Goal: Information Seeking & Learning: Learn about a topic

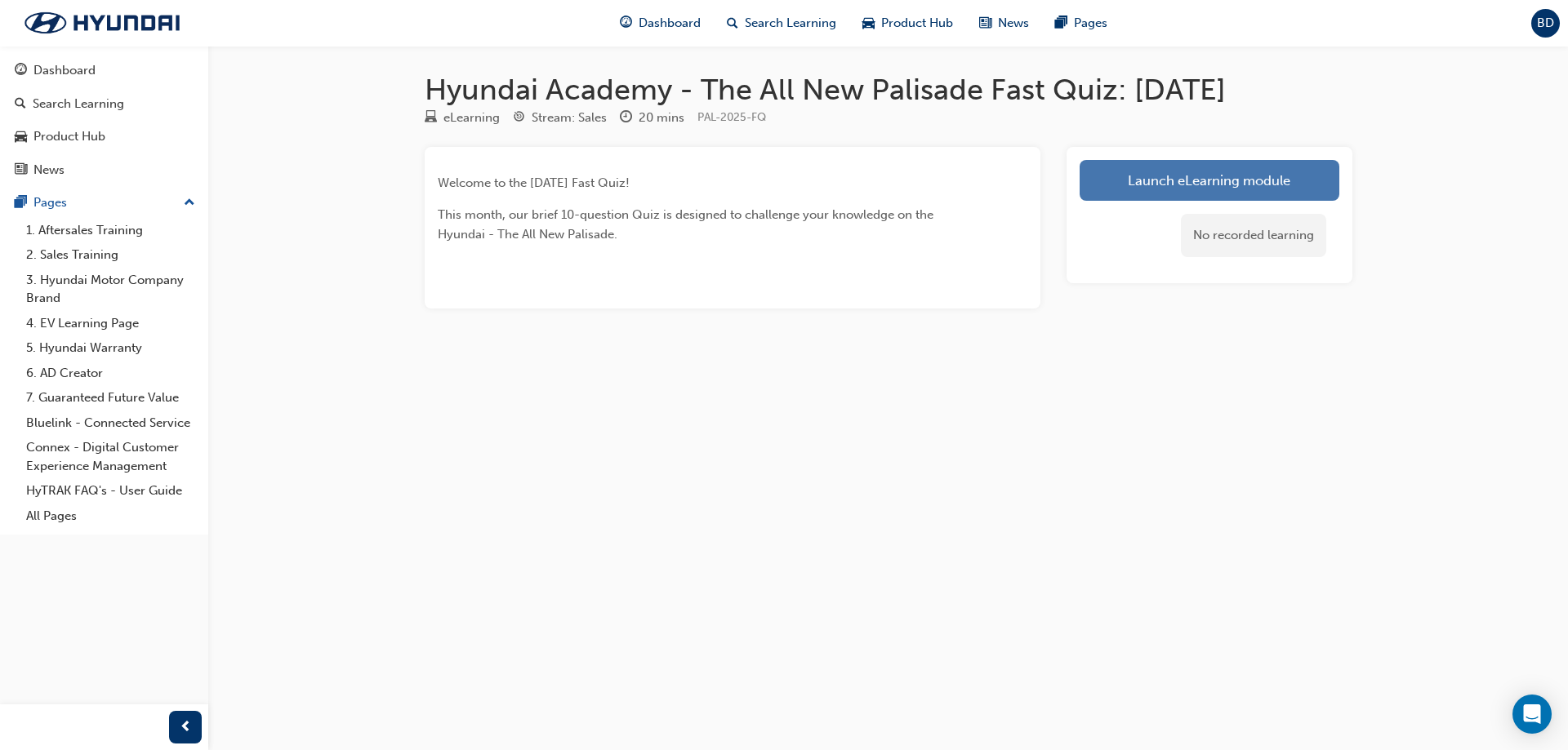
click at [1249, 193] on link "Launch eLearning module" at bounding box center [1210, 180] width 260 height 41
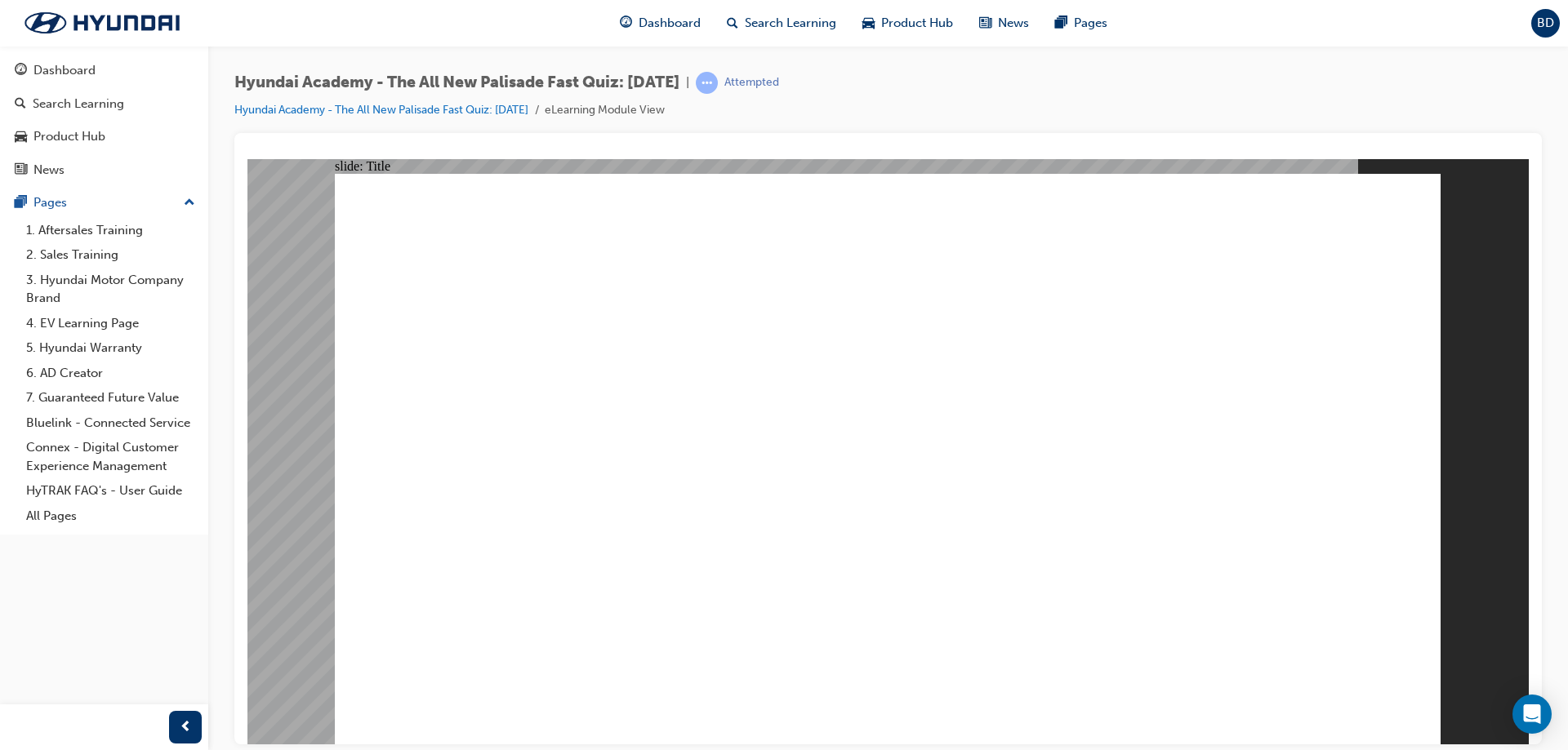
drag, startPoint x: 539, startPoint y: 395, endPoint x: 553, endPoint y: 451, distance: 57.7
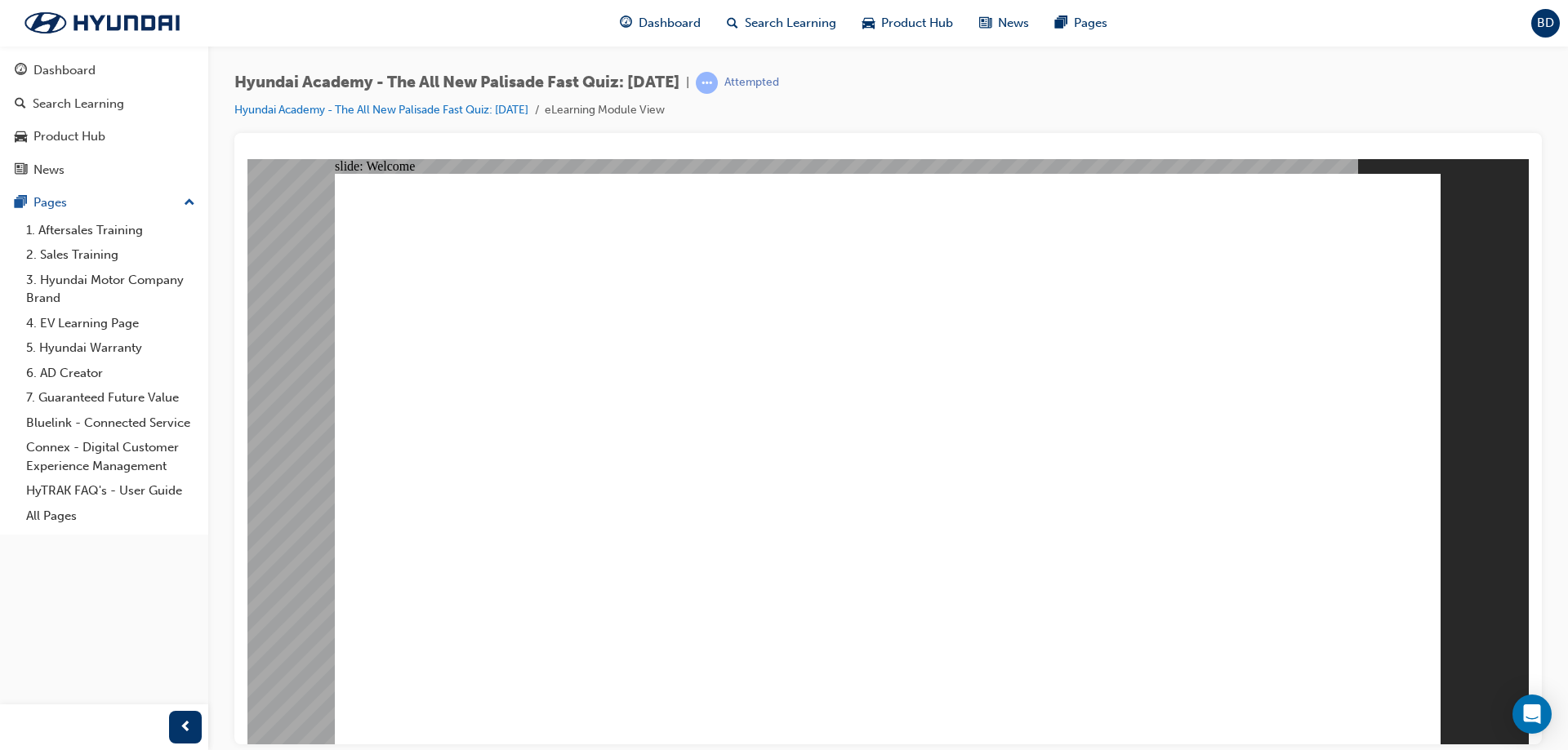
radio input "true"
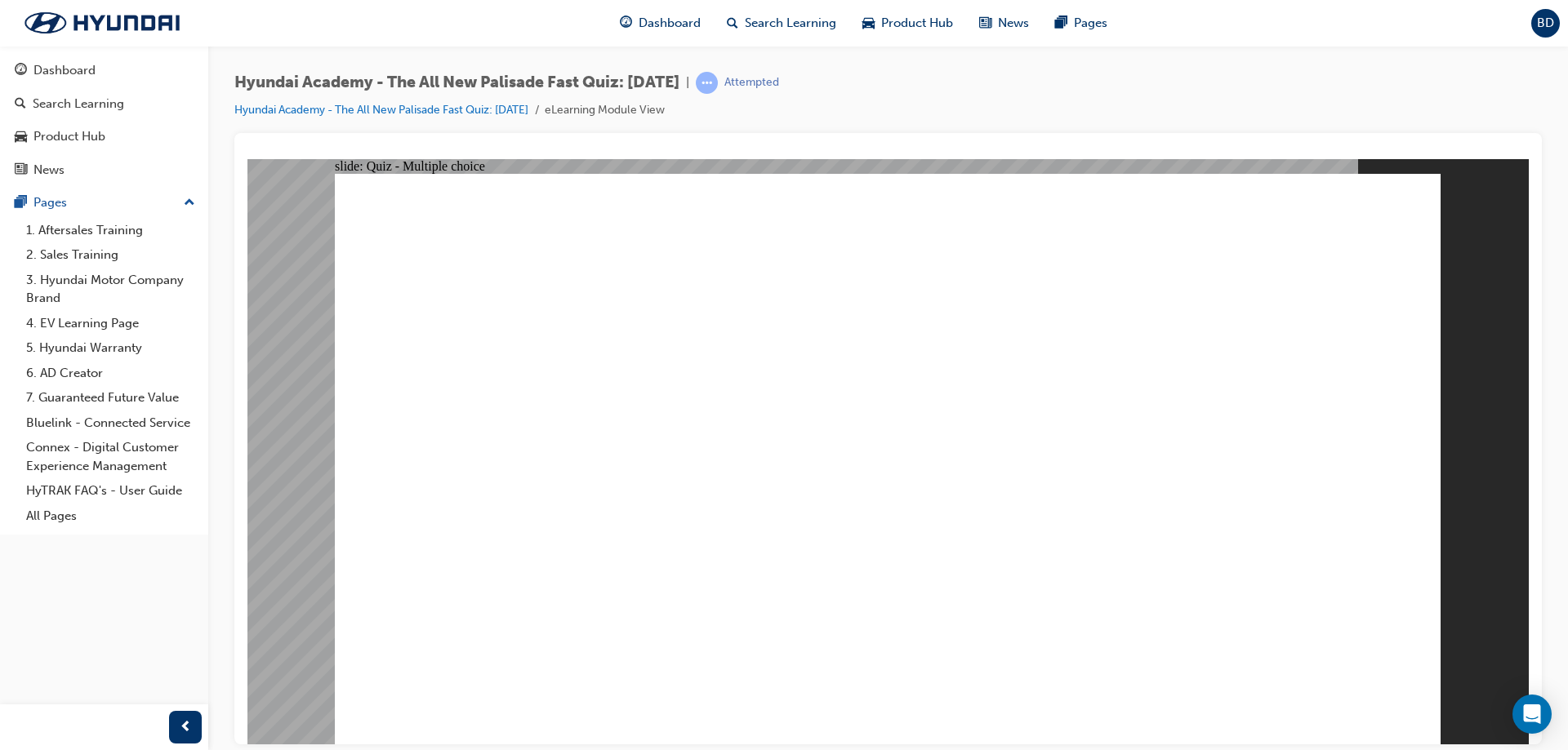
radio input "true"
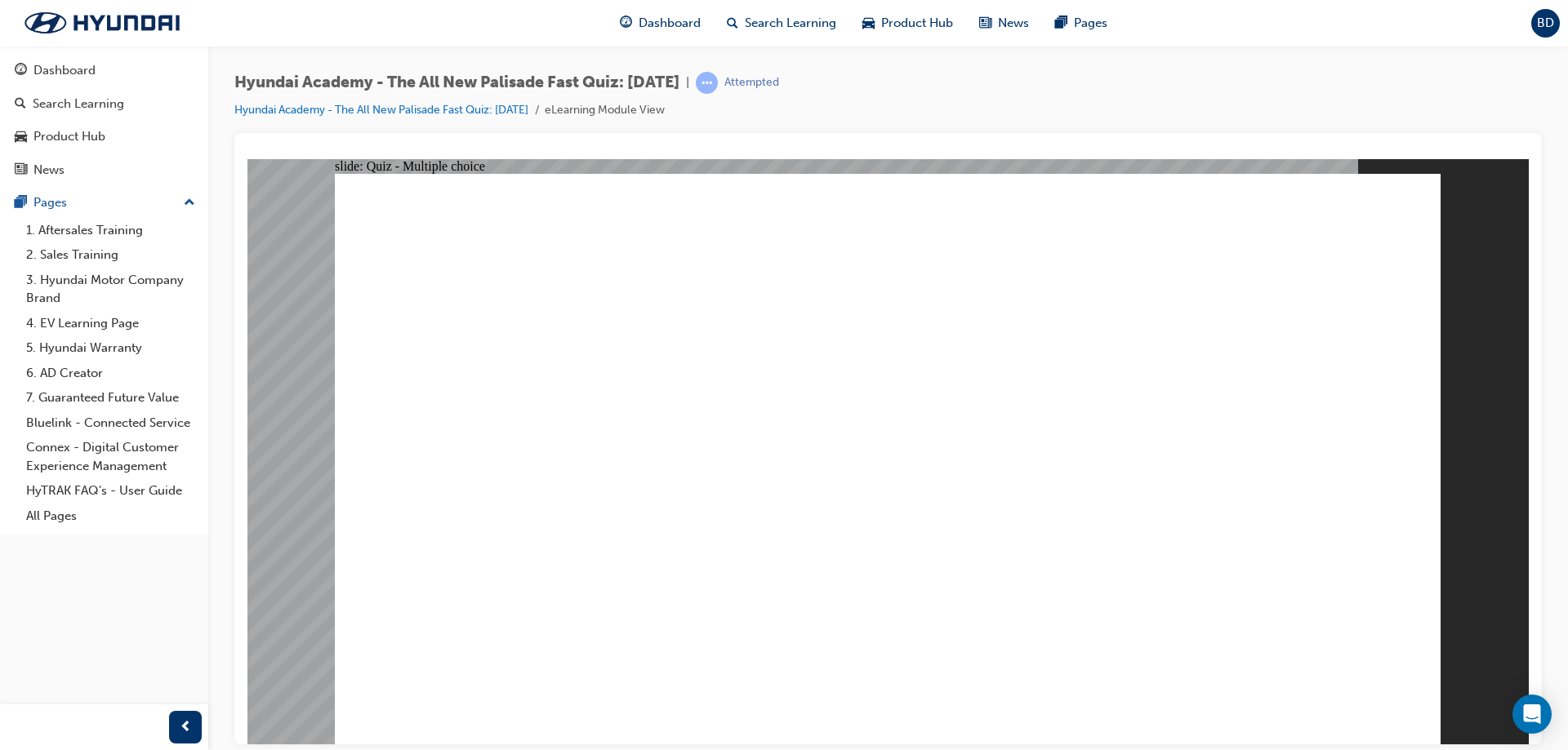
drag, startPoint x: 661, startPoint y: 272, endPoint x: 771, endPoint y: 322, distance: 120.8
radio input "true"
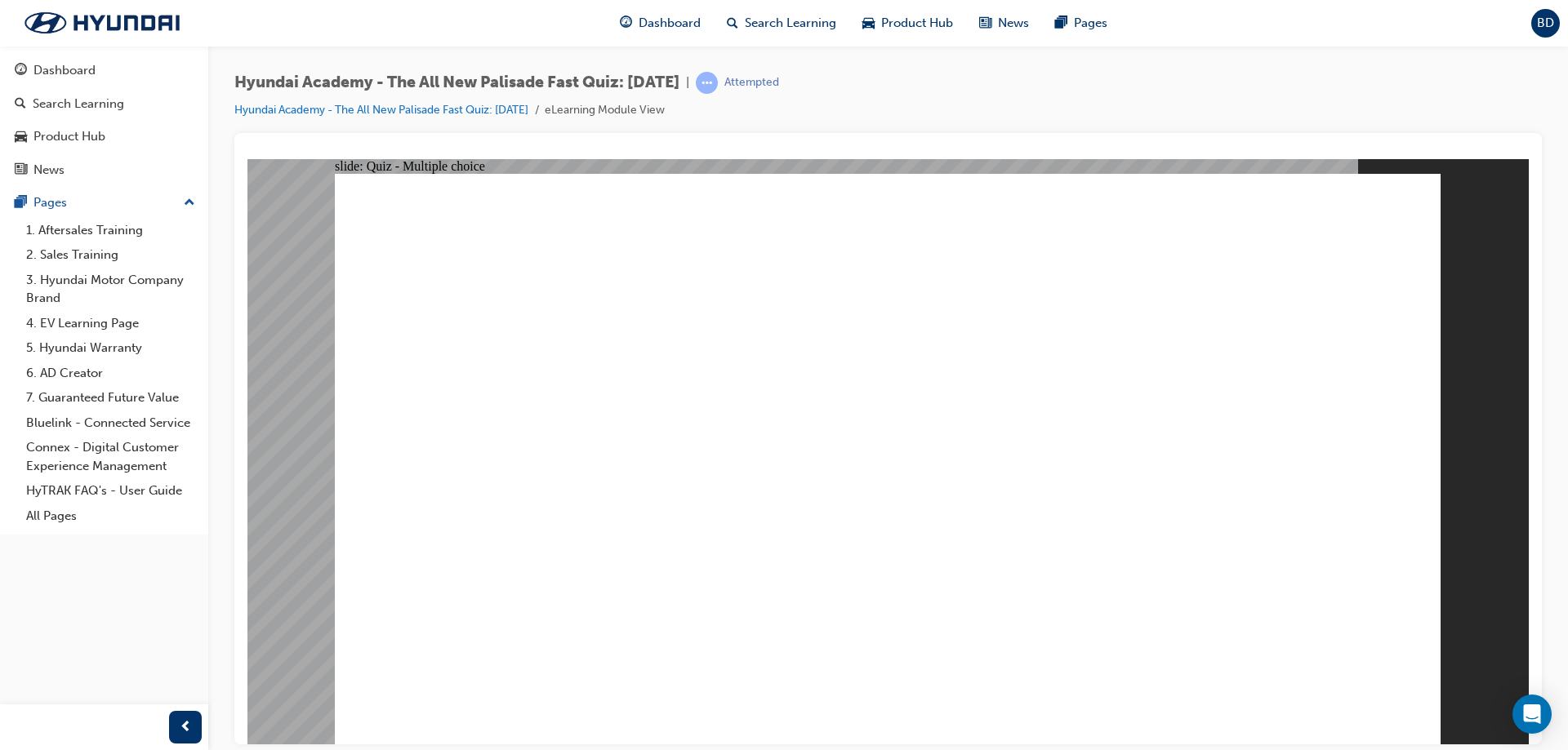
radio input "true"
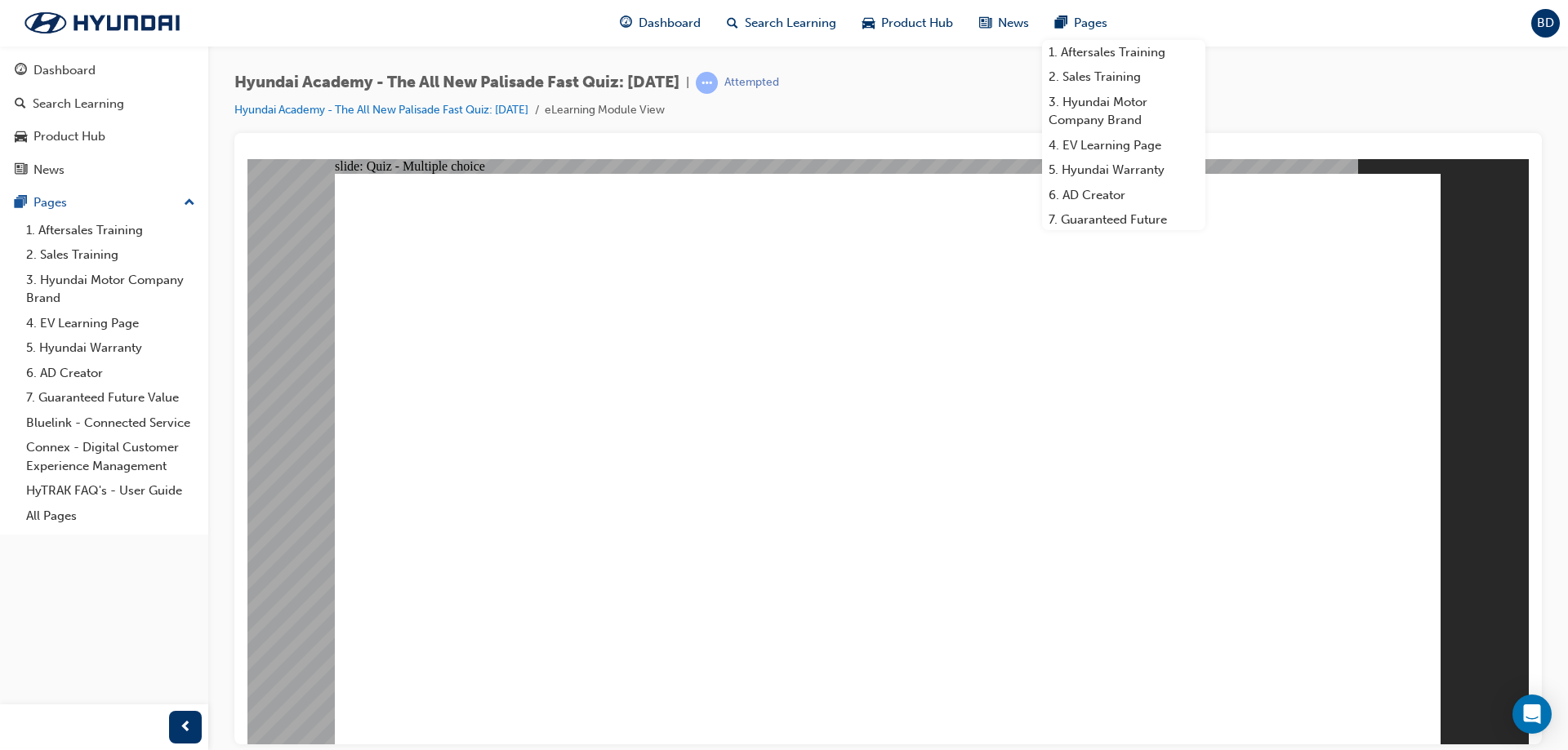
checkbox input "true"
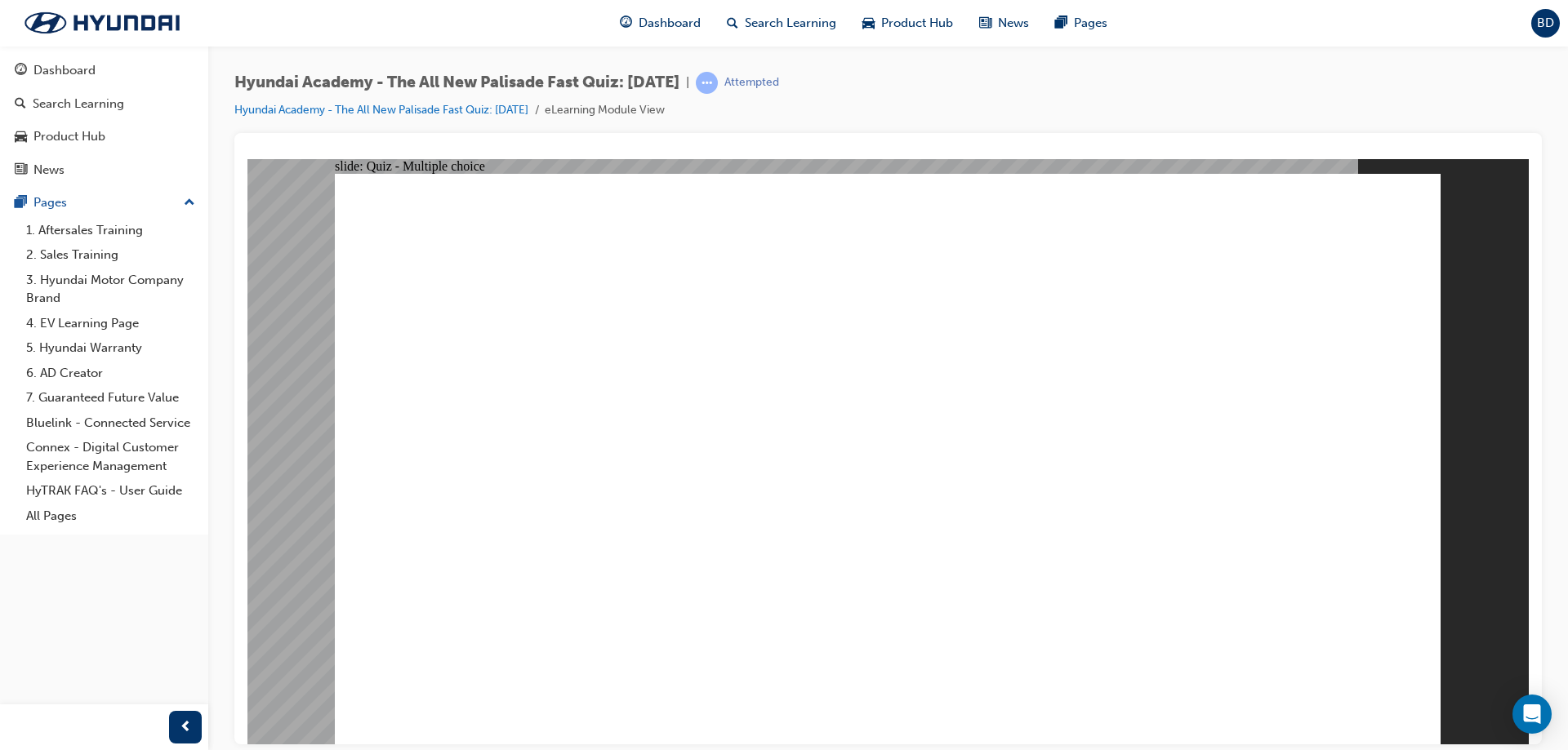
radio input "true"
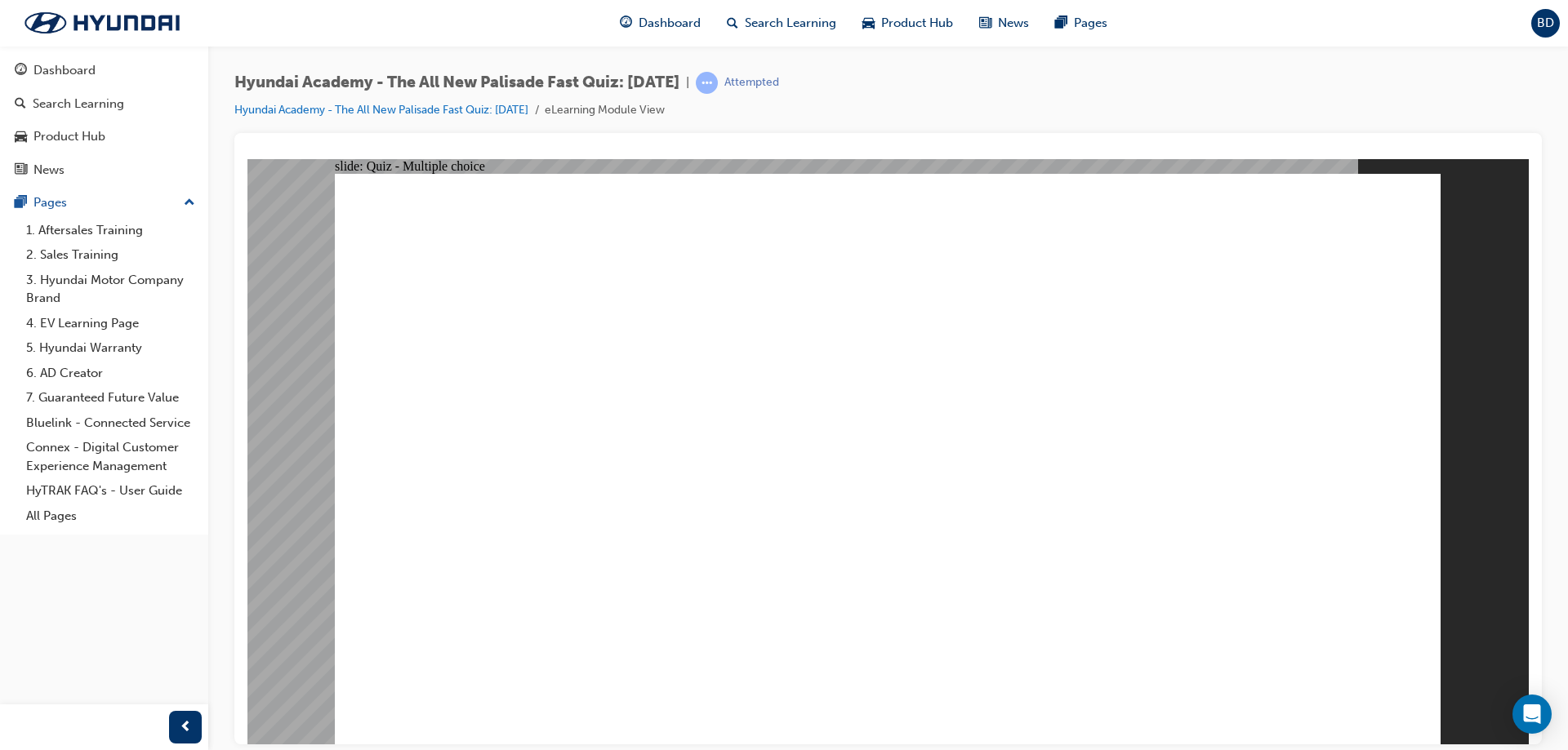
radio input "true"
checkbox input "true"
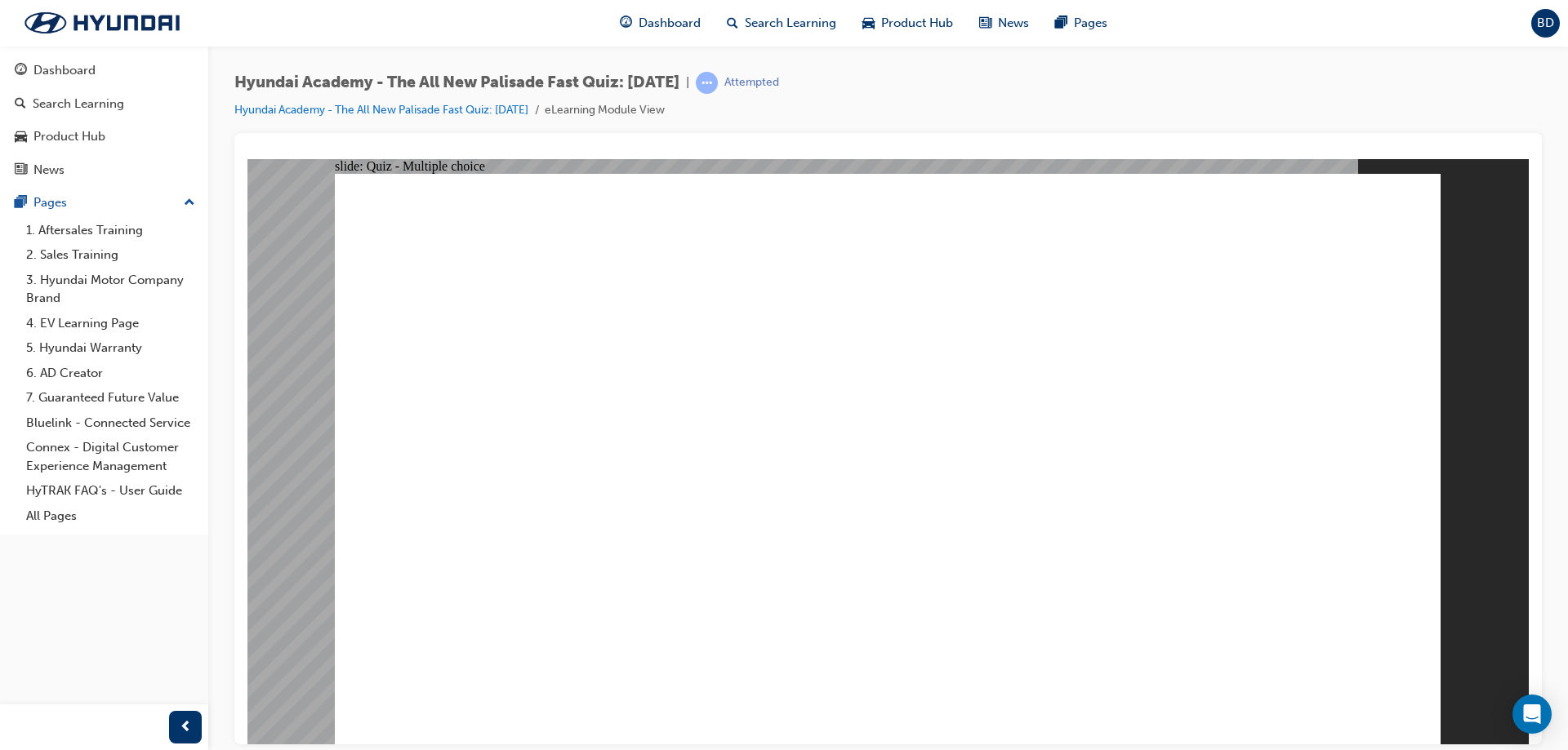
checkbox input "true"
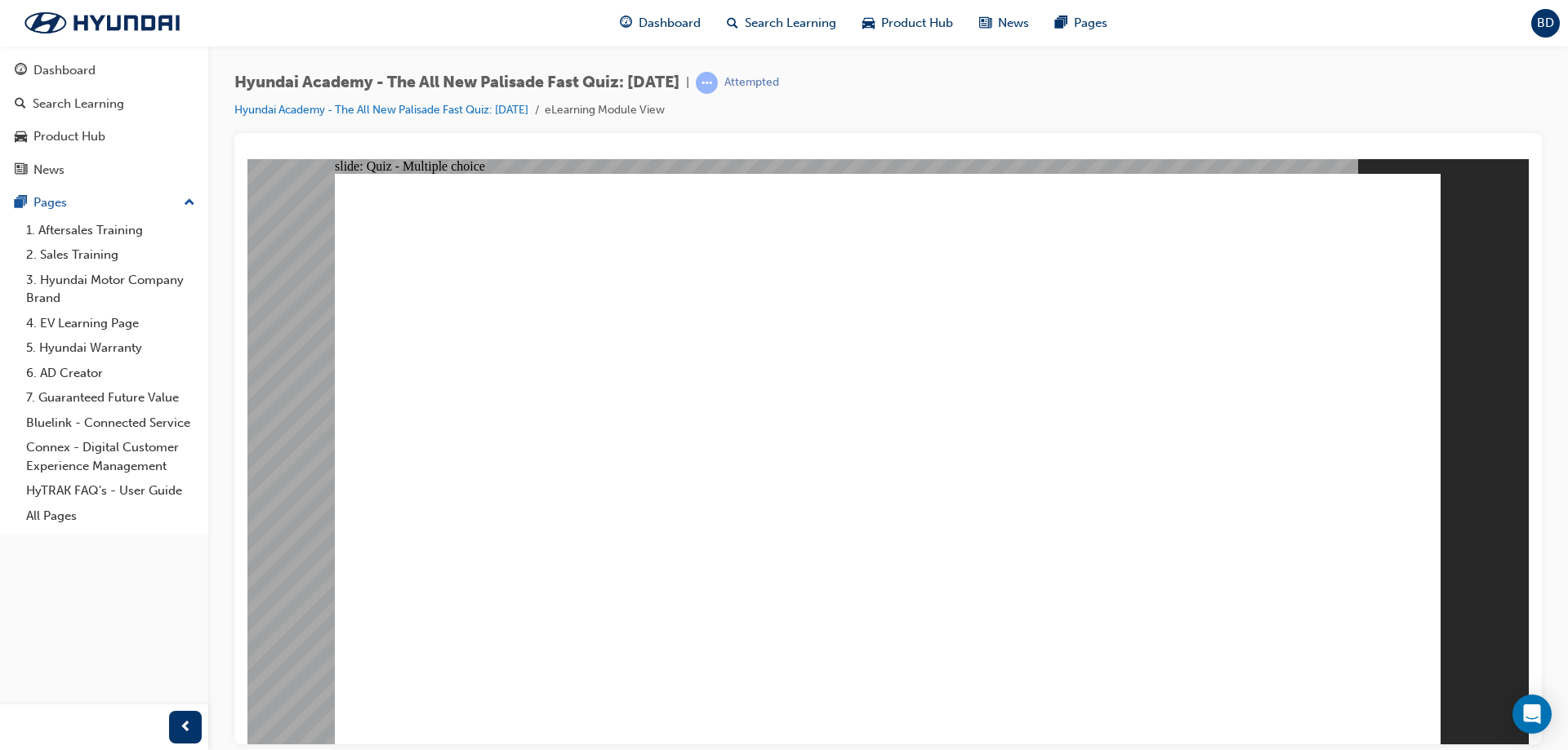
checkbox input "true"
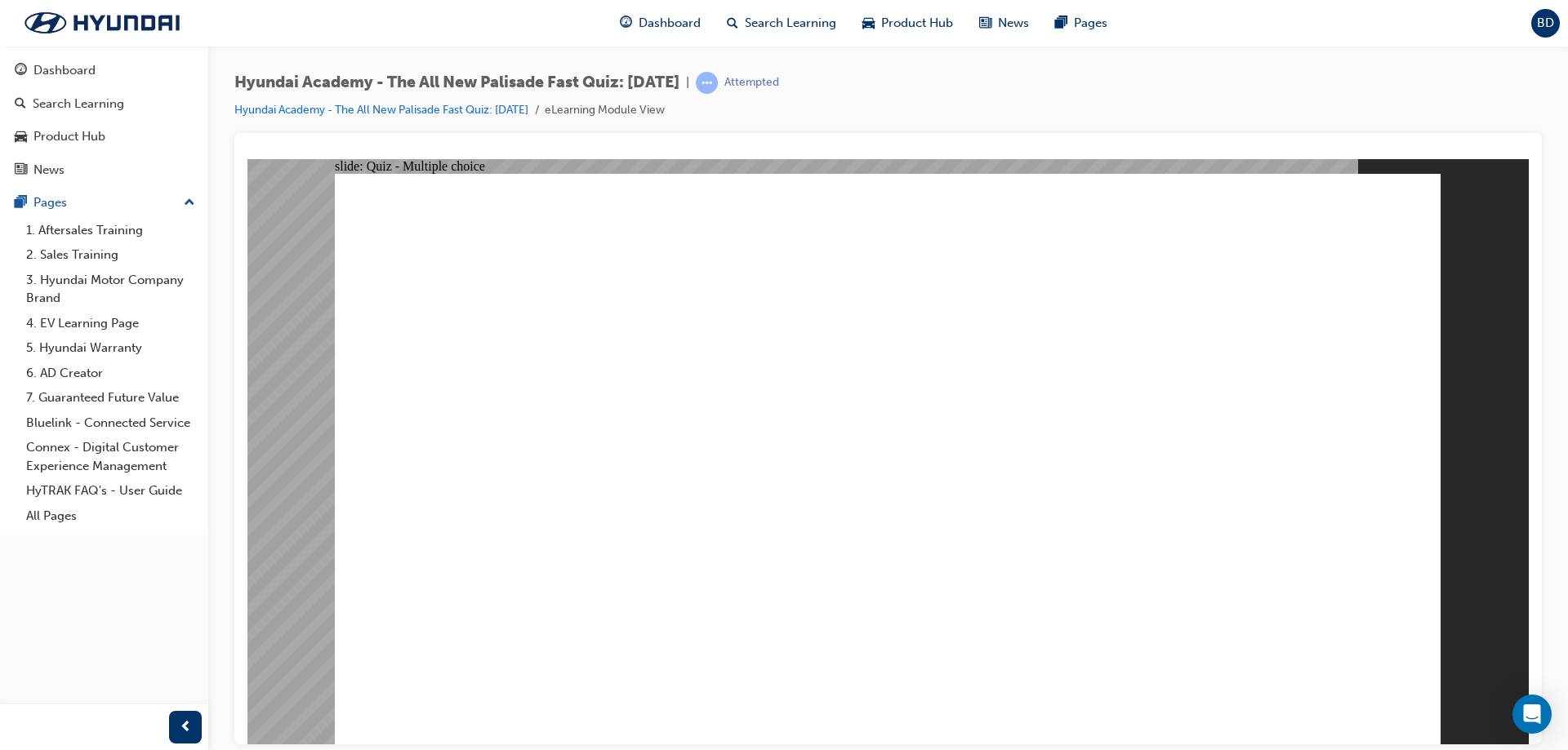
radio input "true"
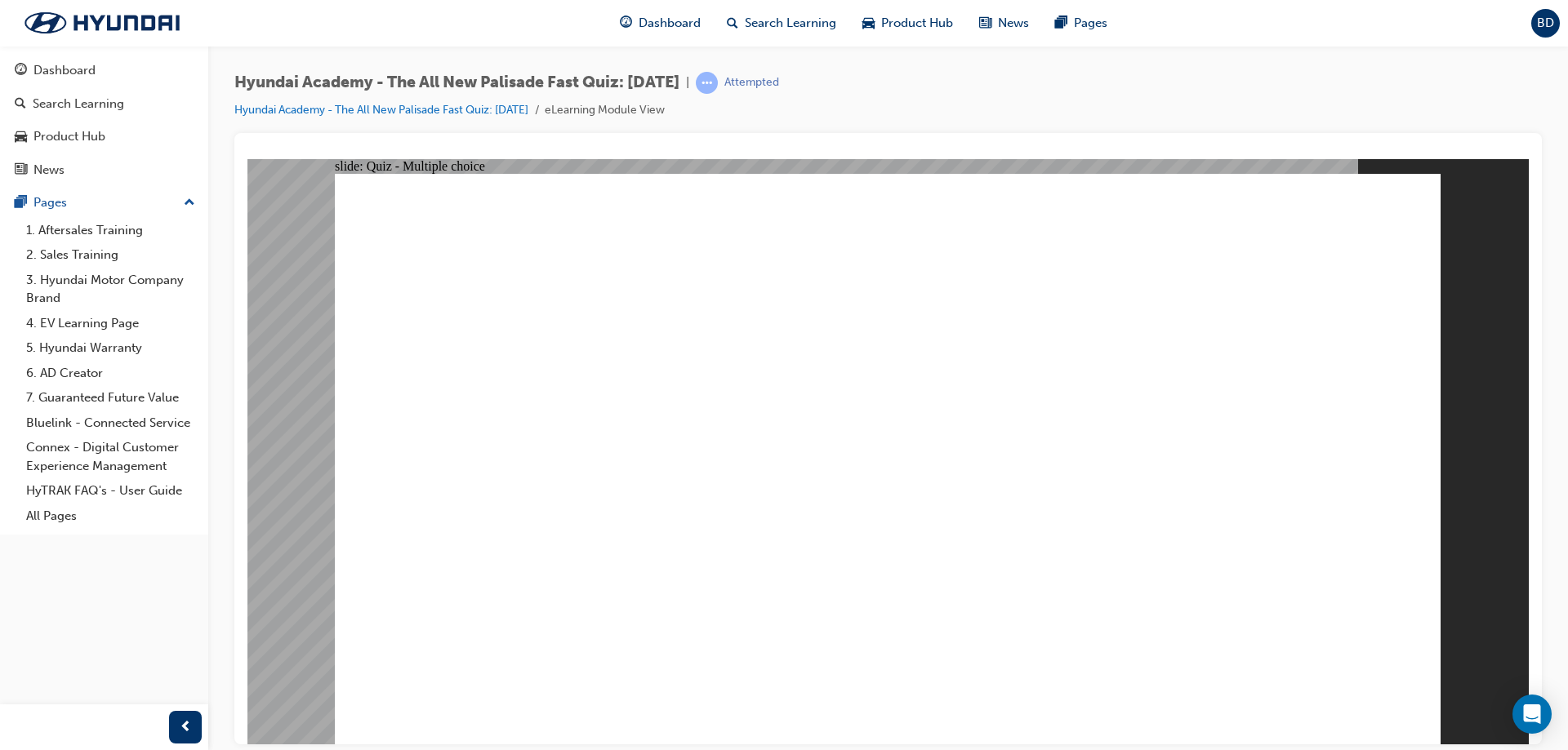
radio input "true"
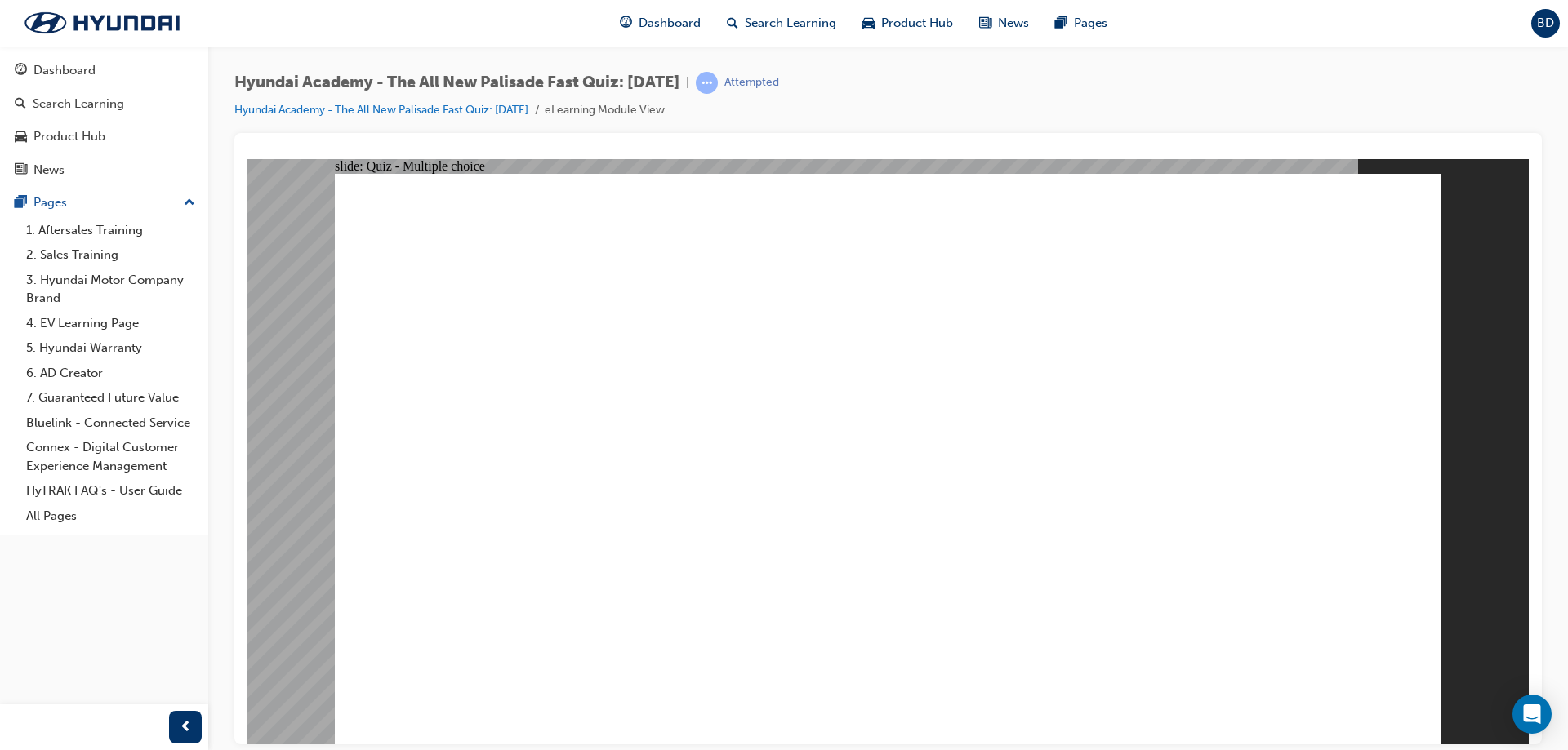
radio input "true"
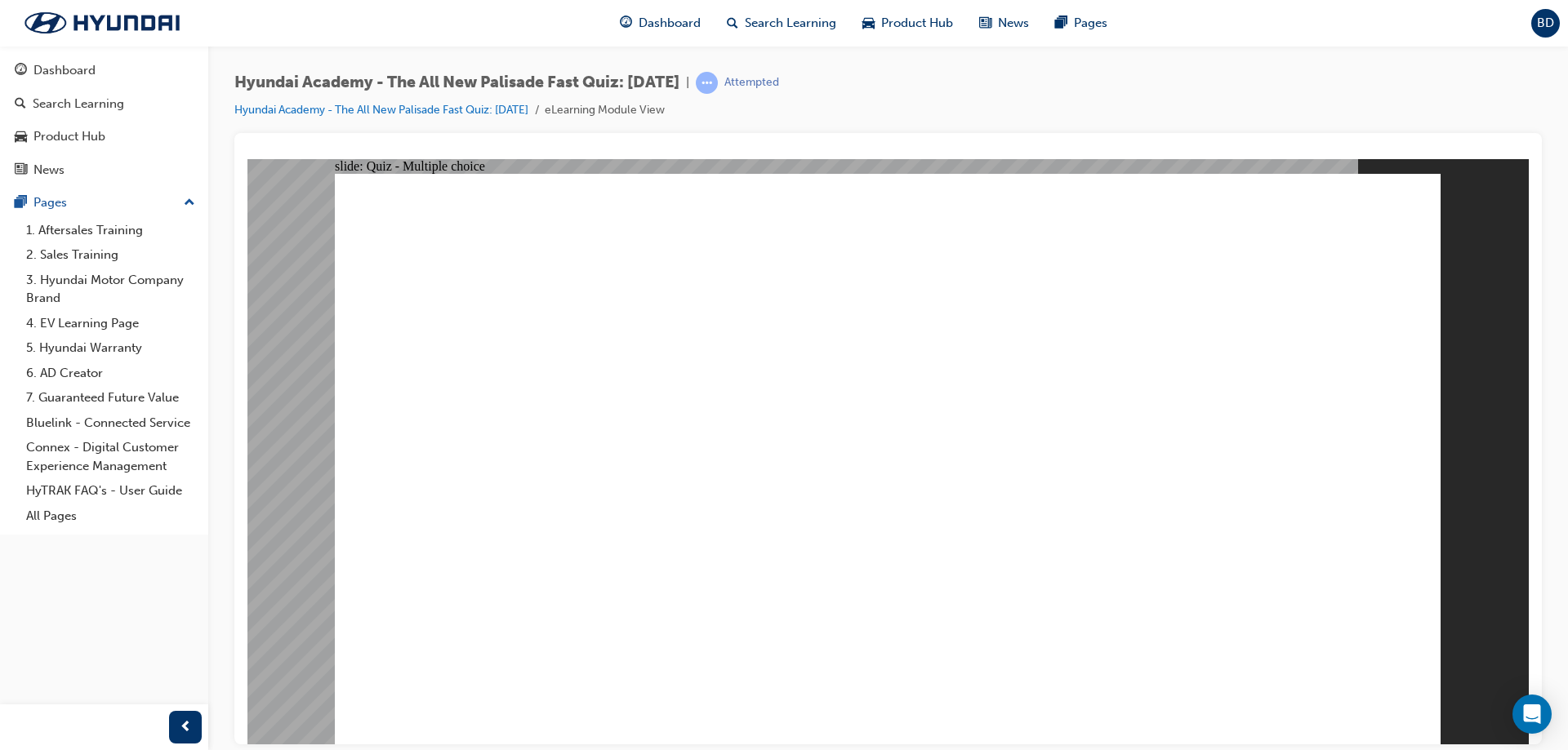
radio input "true"
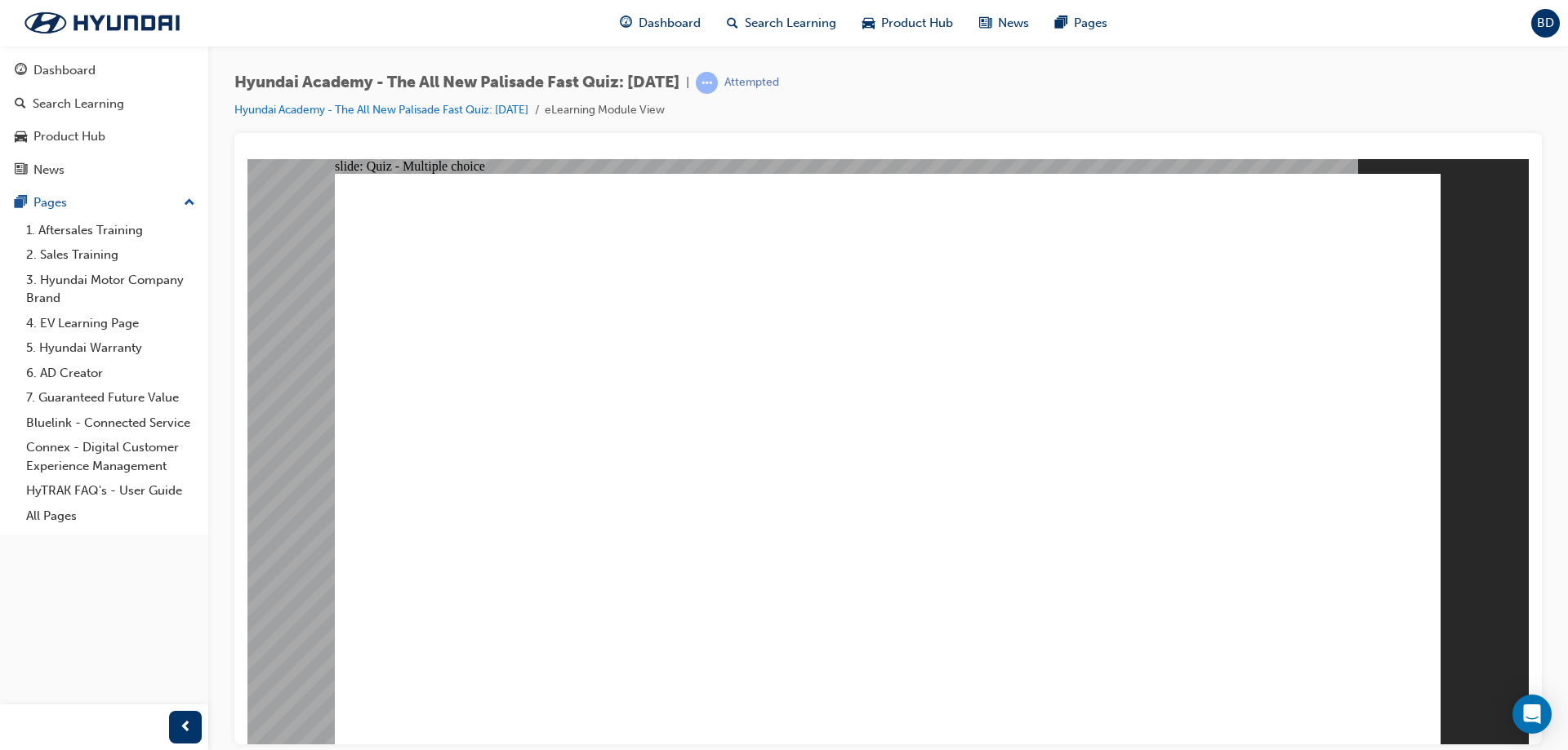
checkbox input "true"
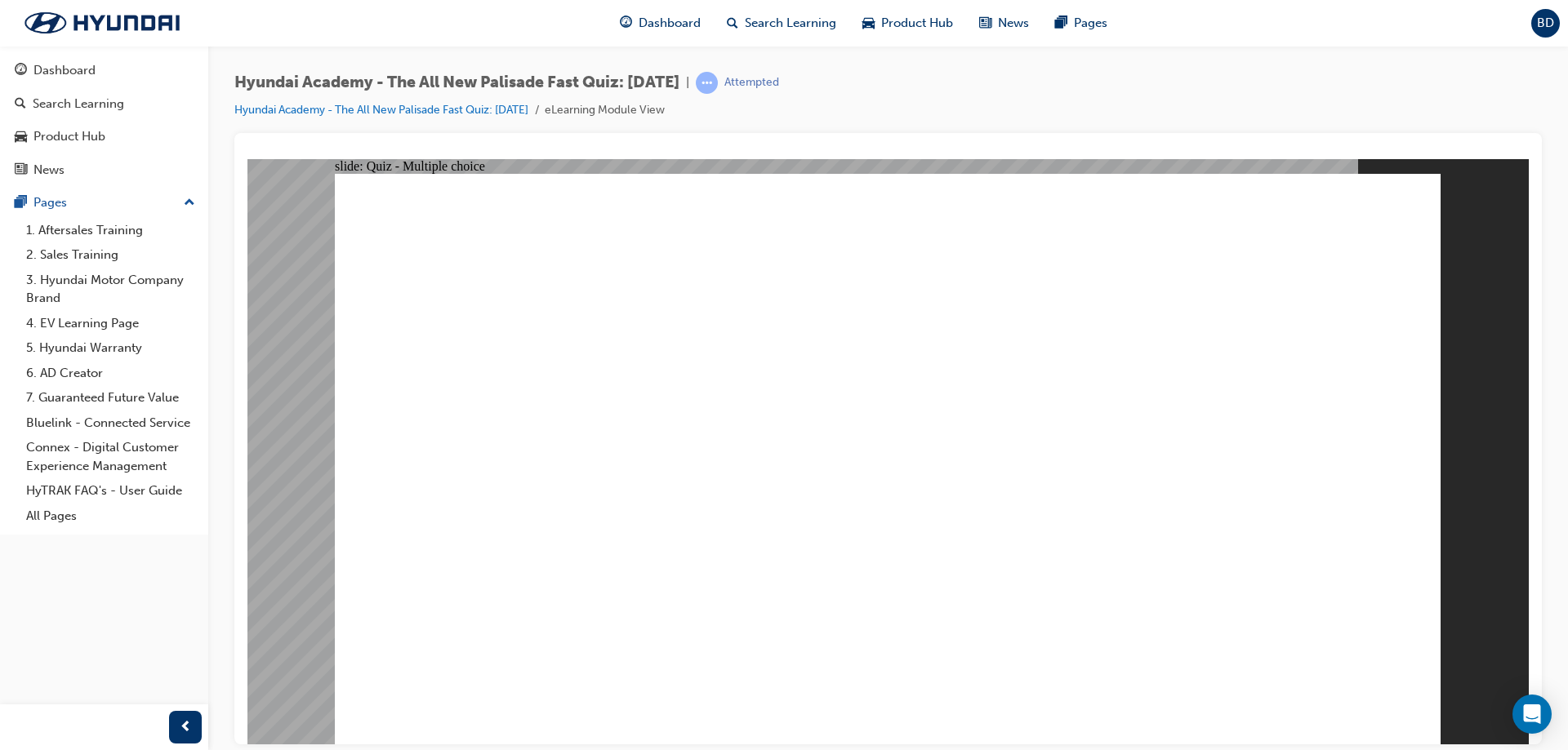
radio input "true"
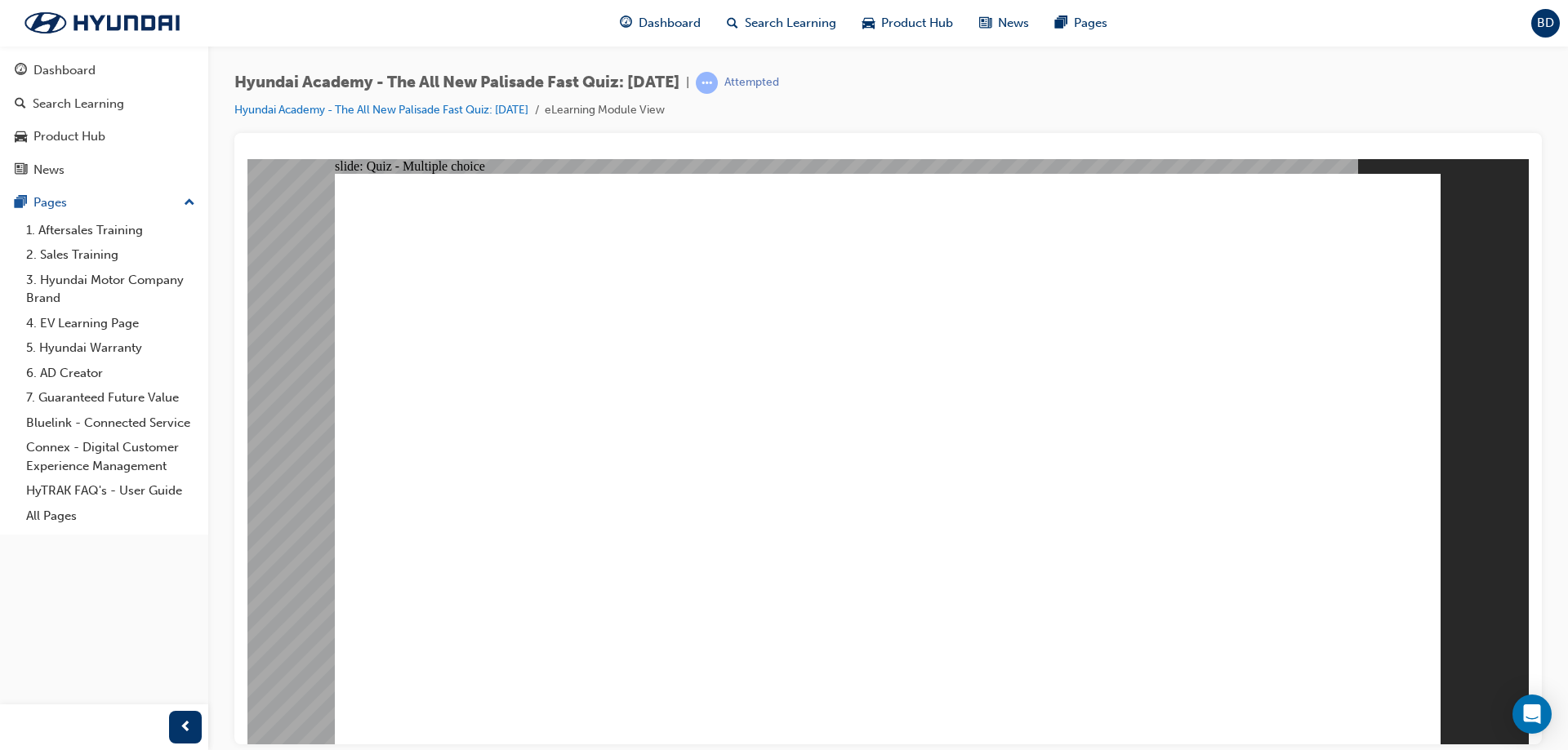
radio input "true"
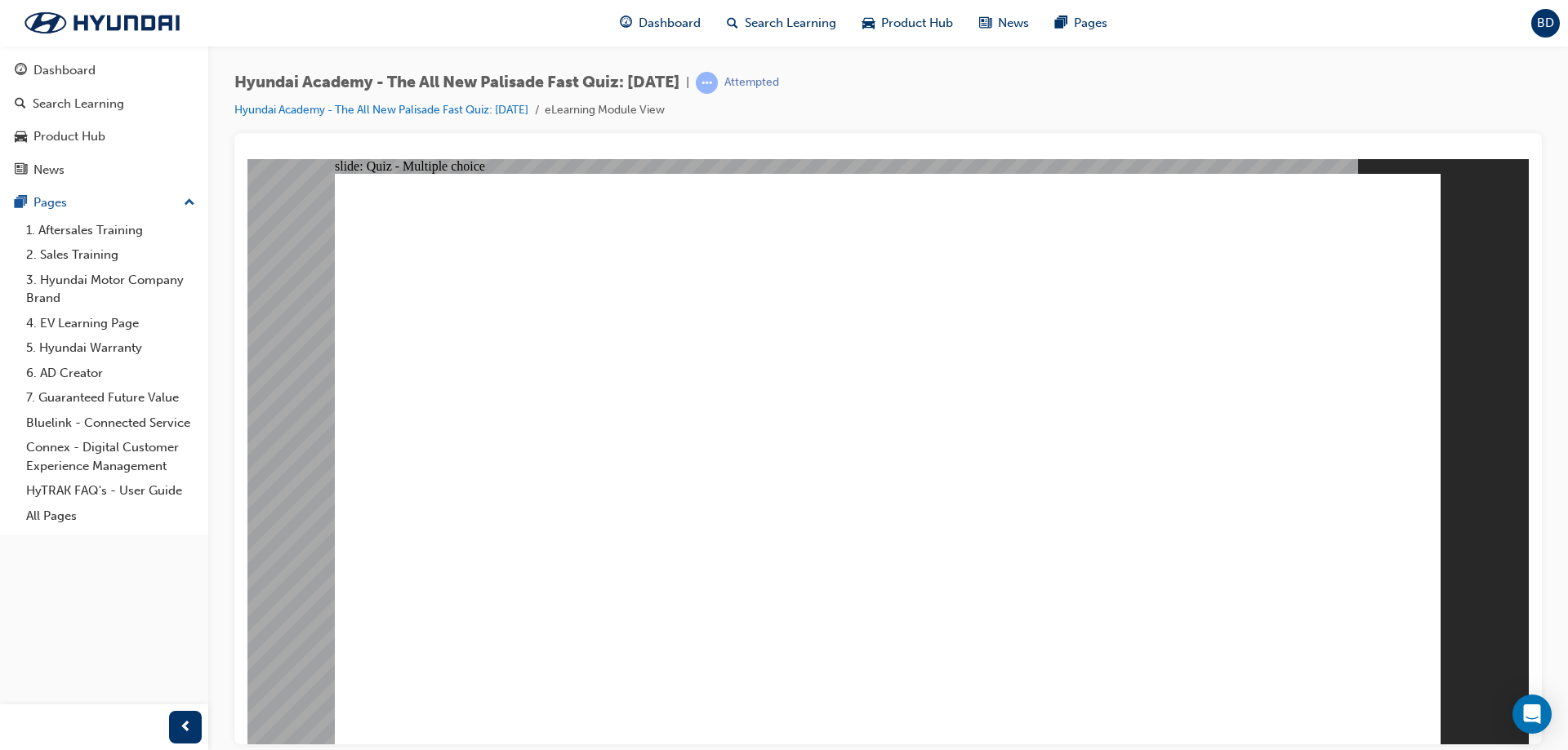
checkbox input "true"
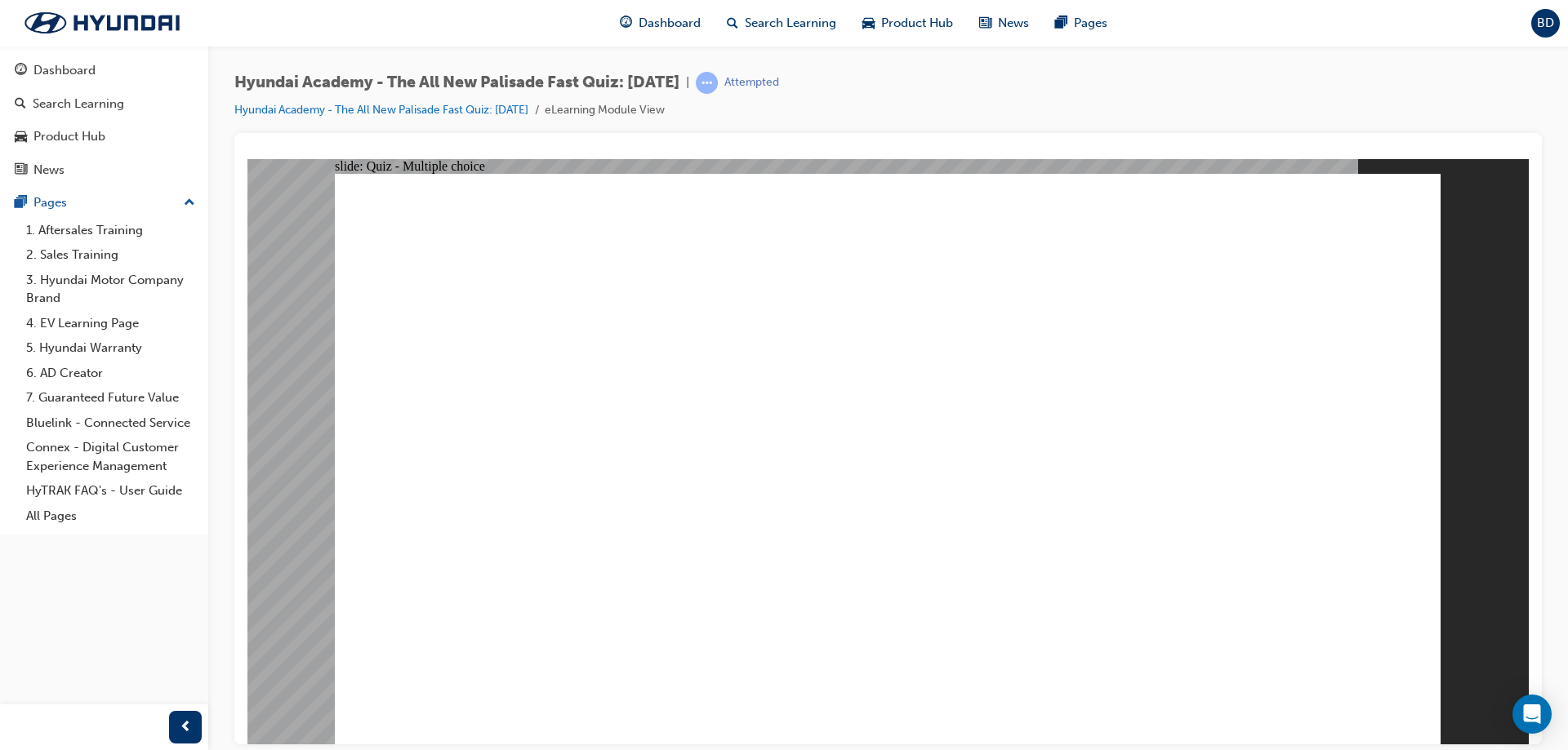
checkbox input "true"
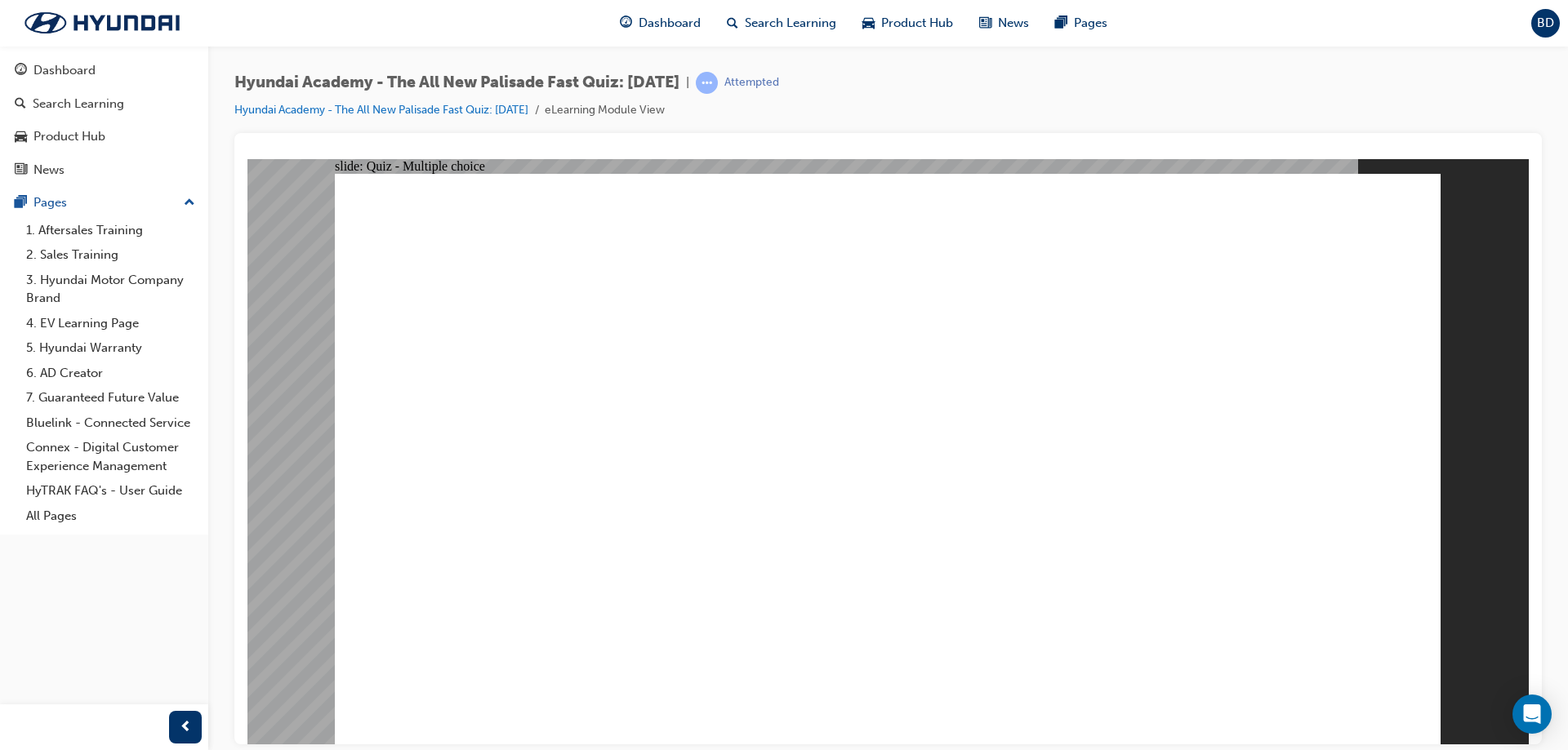
radio input "true"
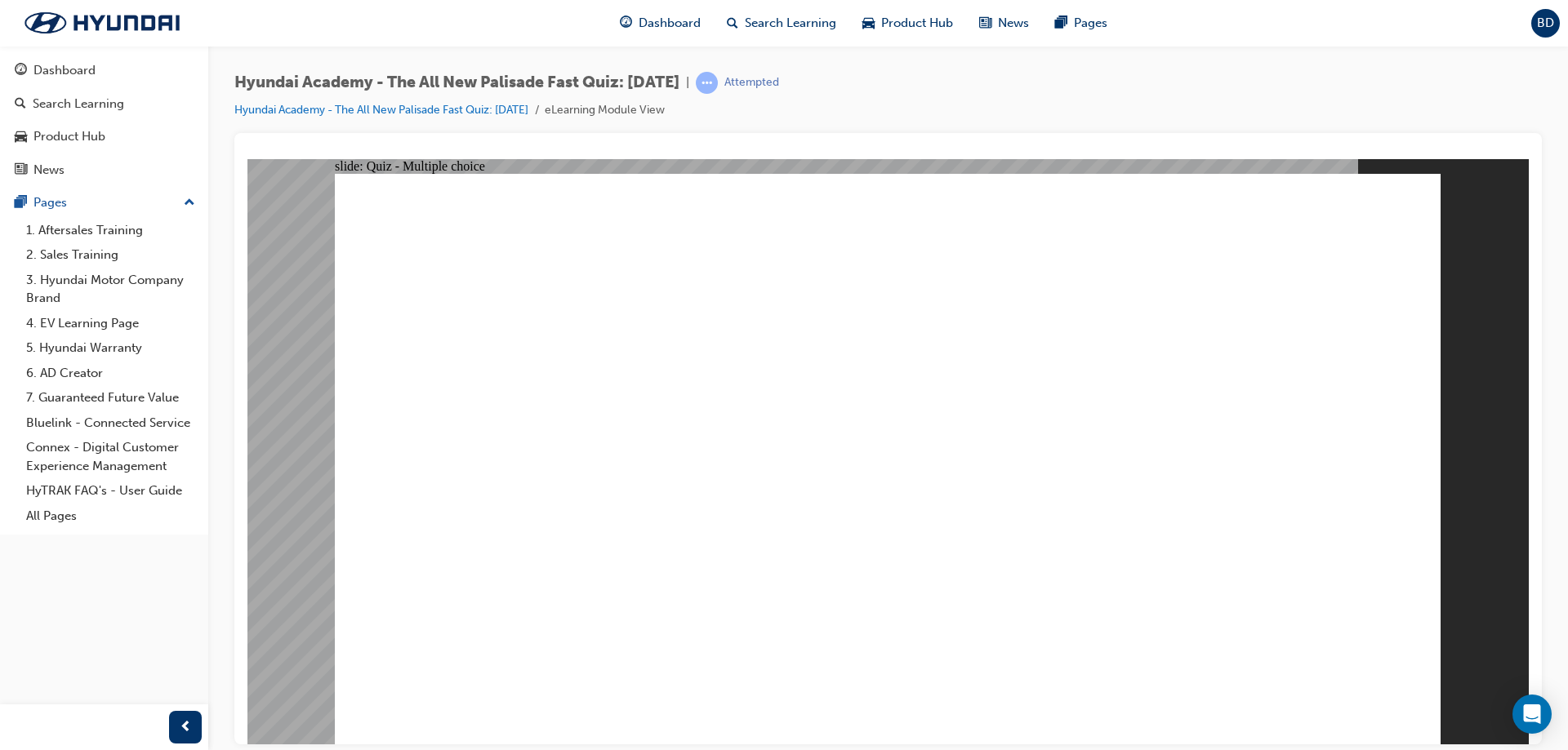
radio input "true"
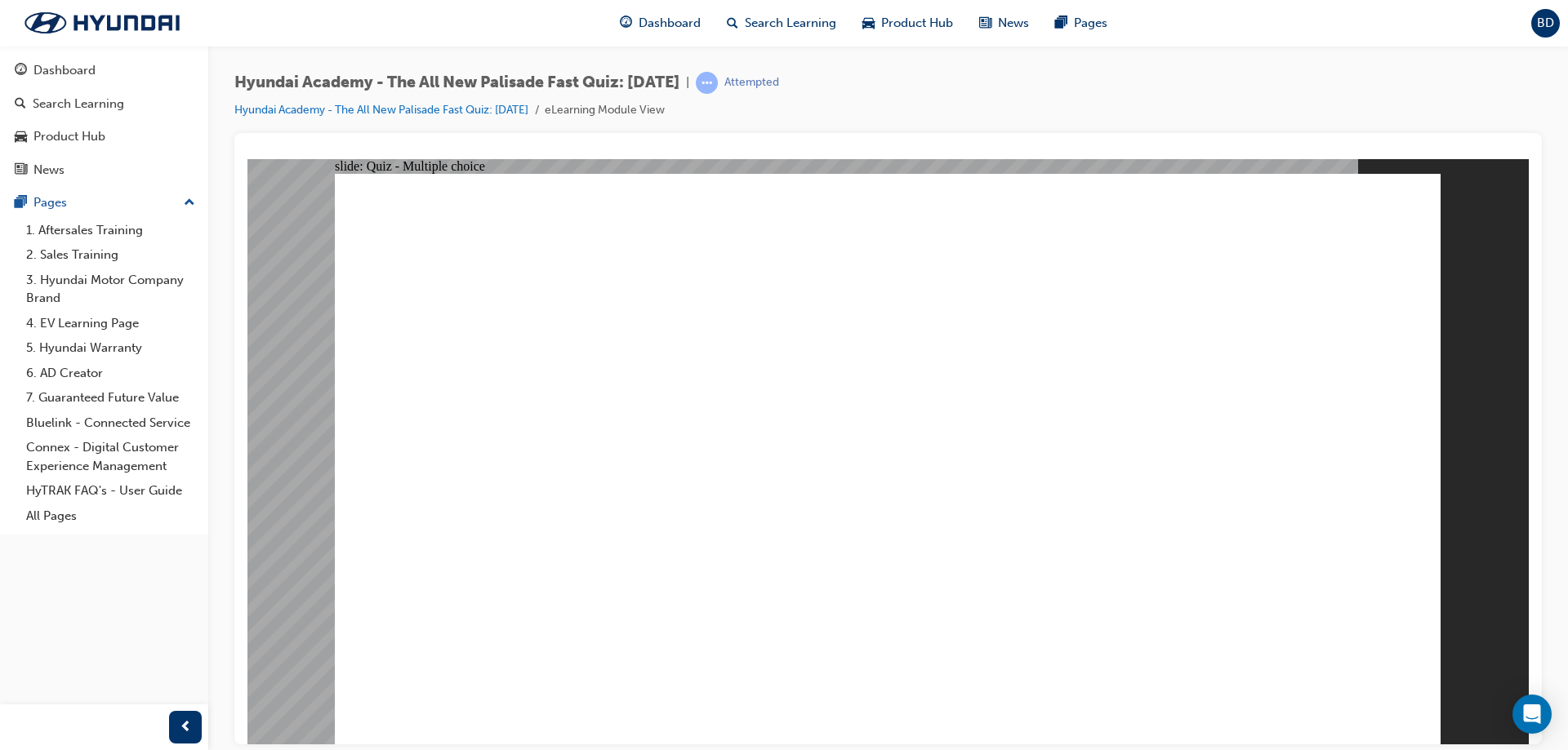
radio input "true"
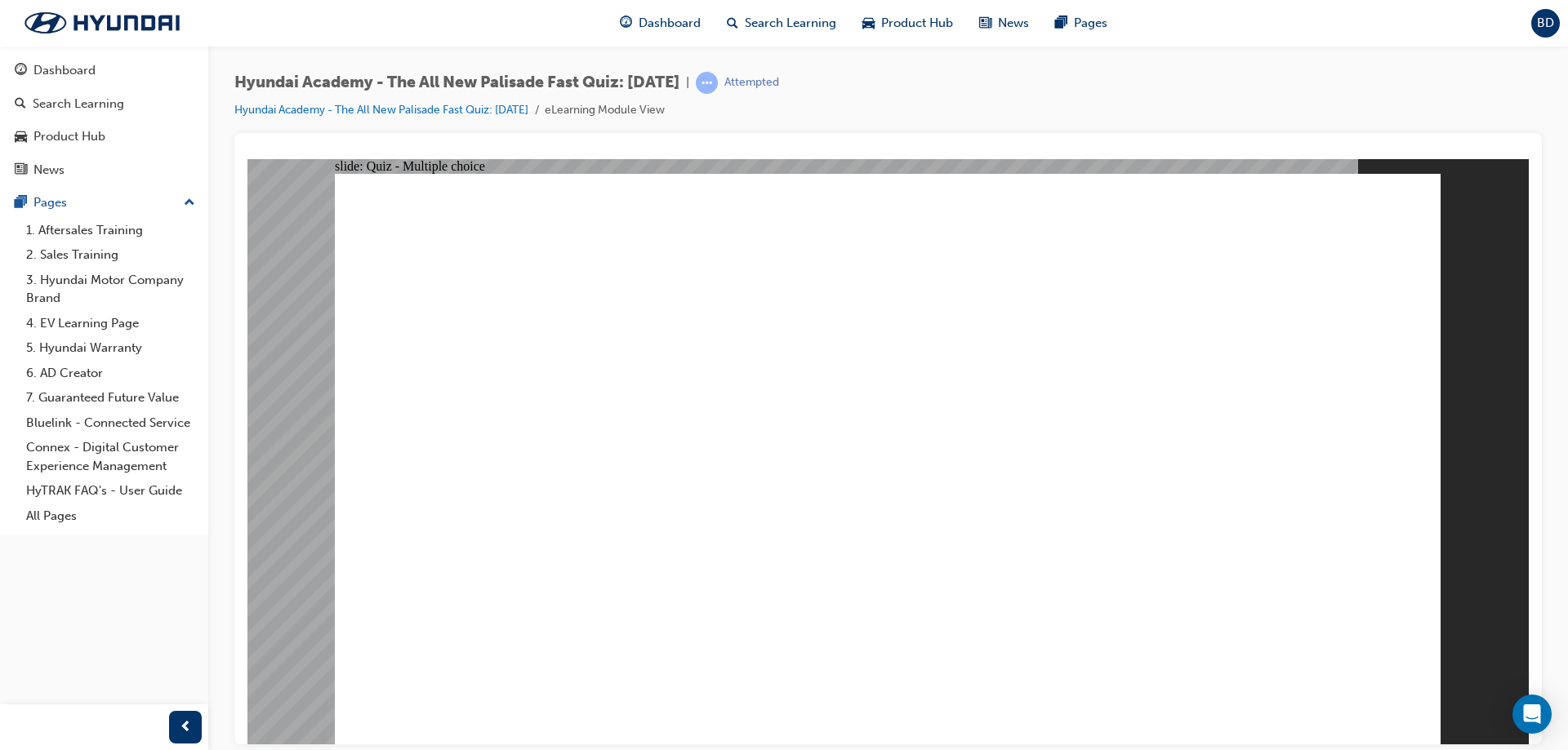
radio input "true"
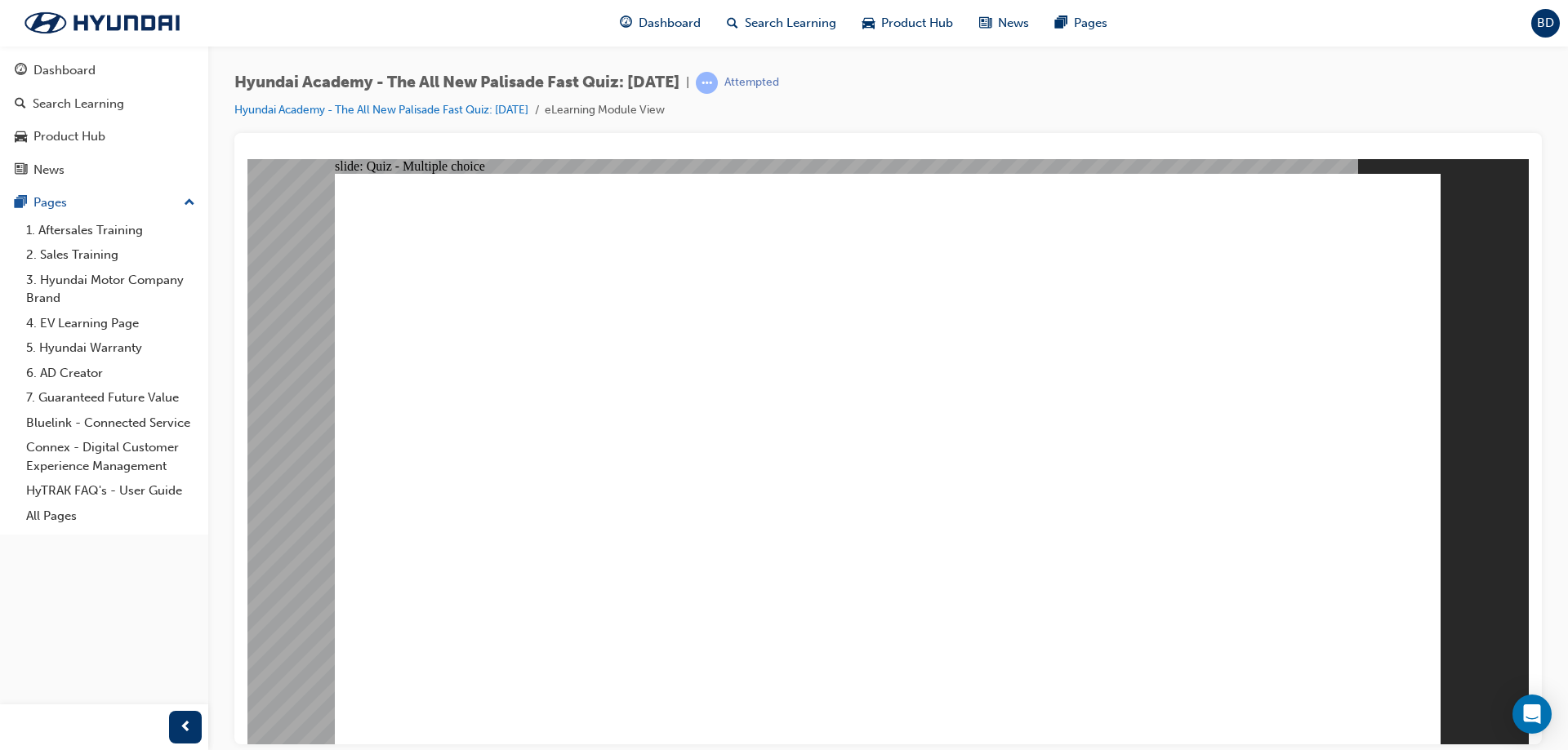
radio input "true"
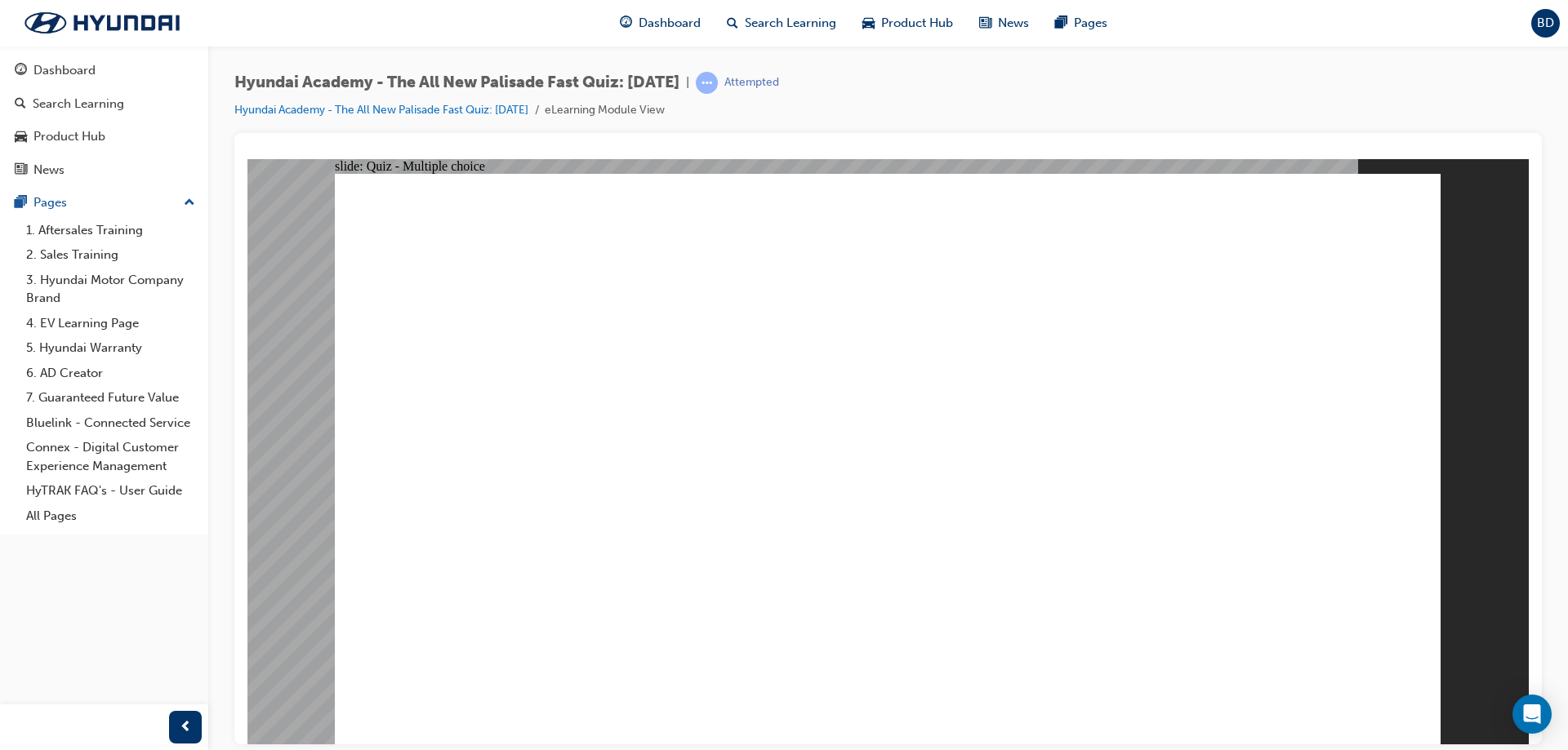
checkbox input "true"
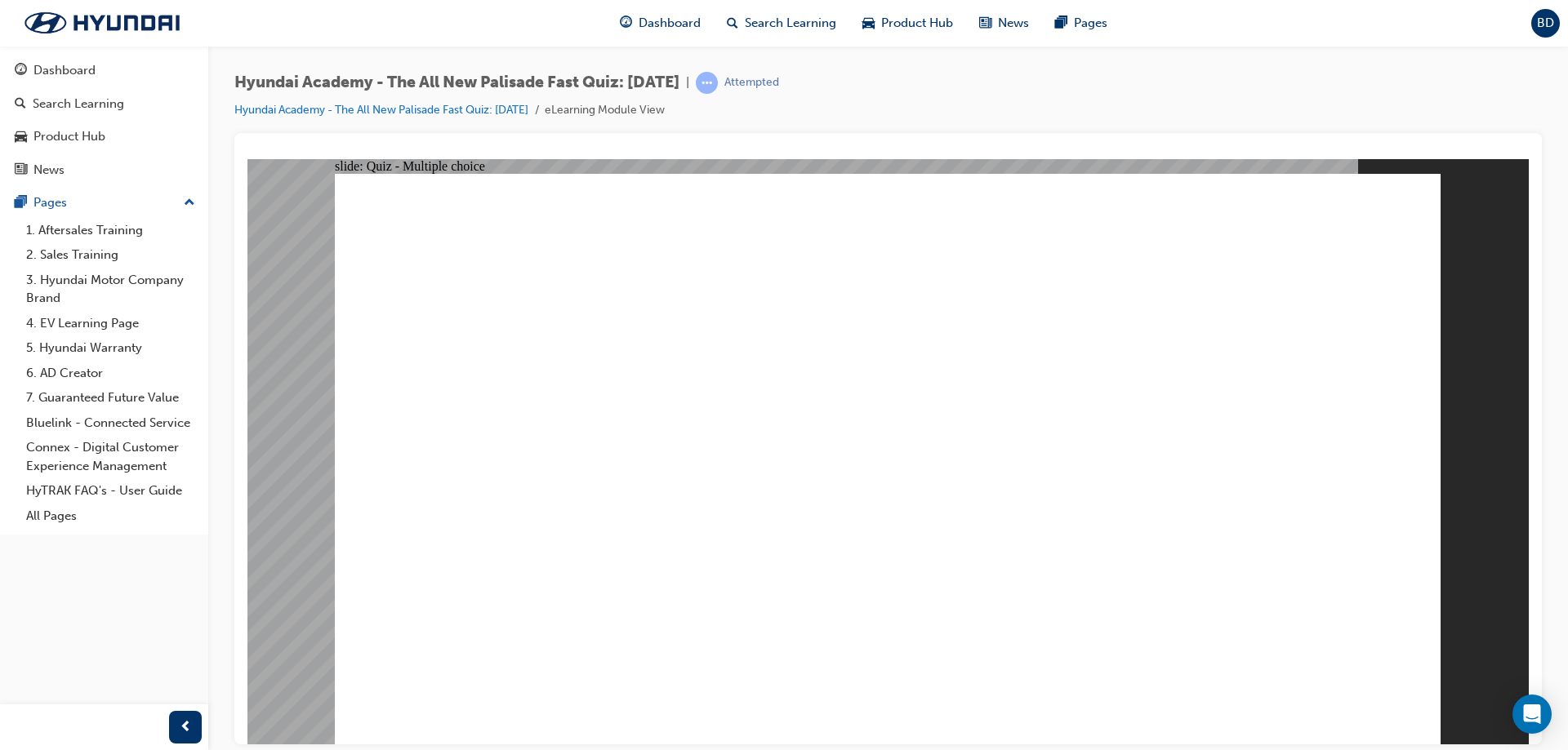
checkbox input "true"
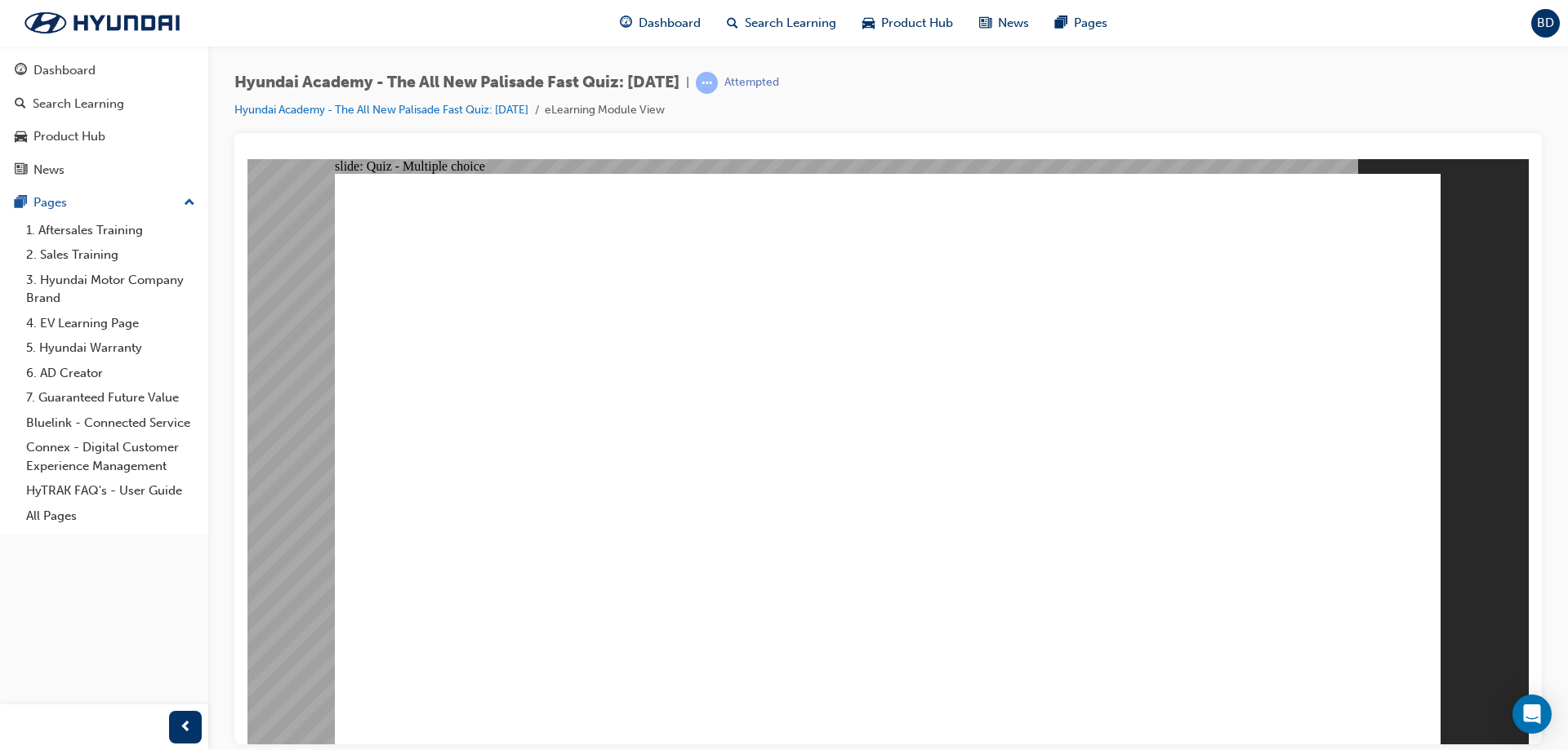
radio input "true"
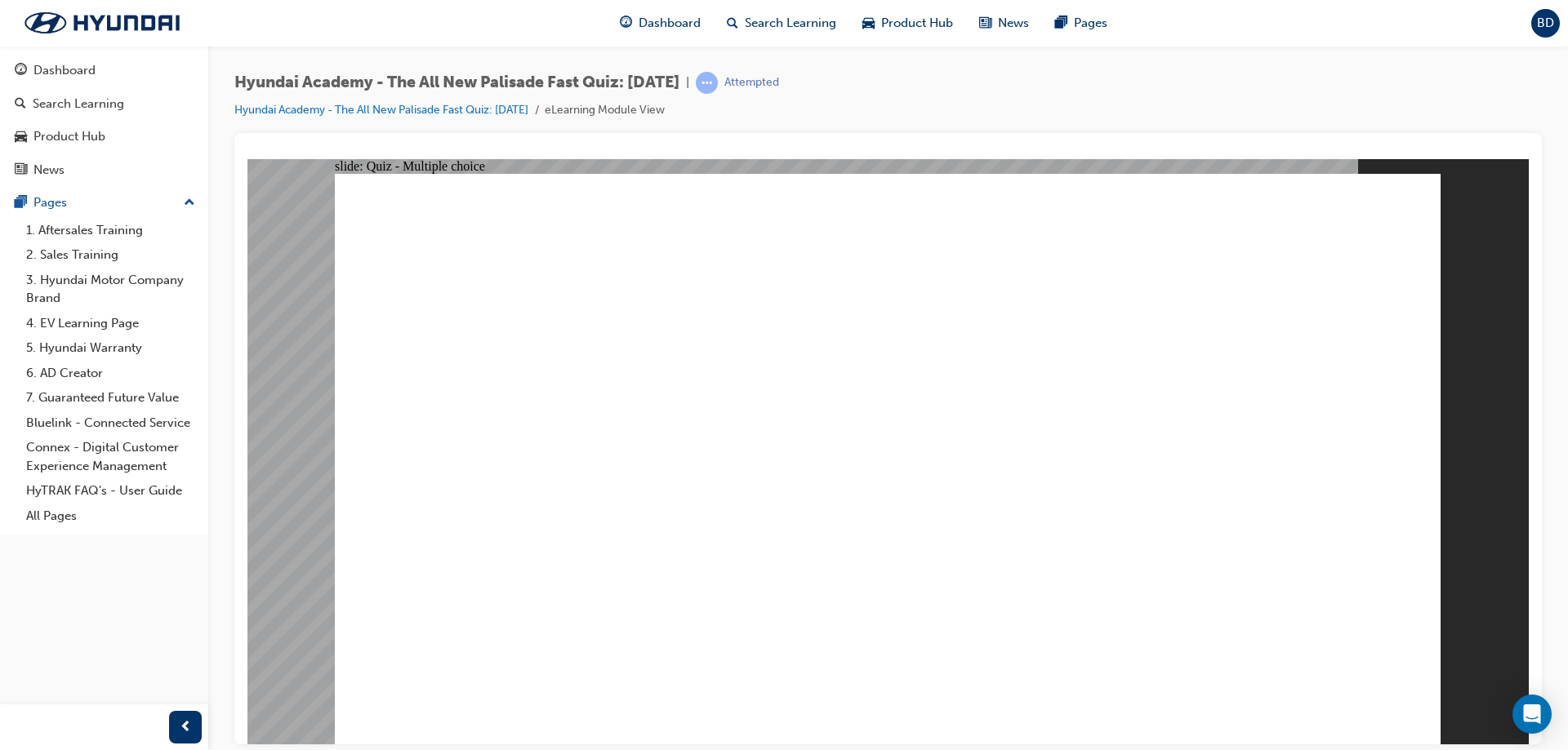
checkbox input "true"
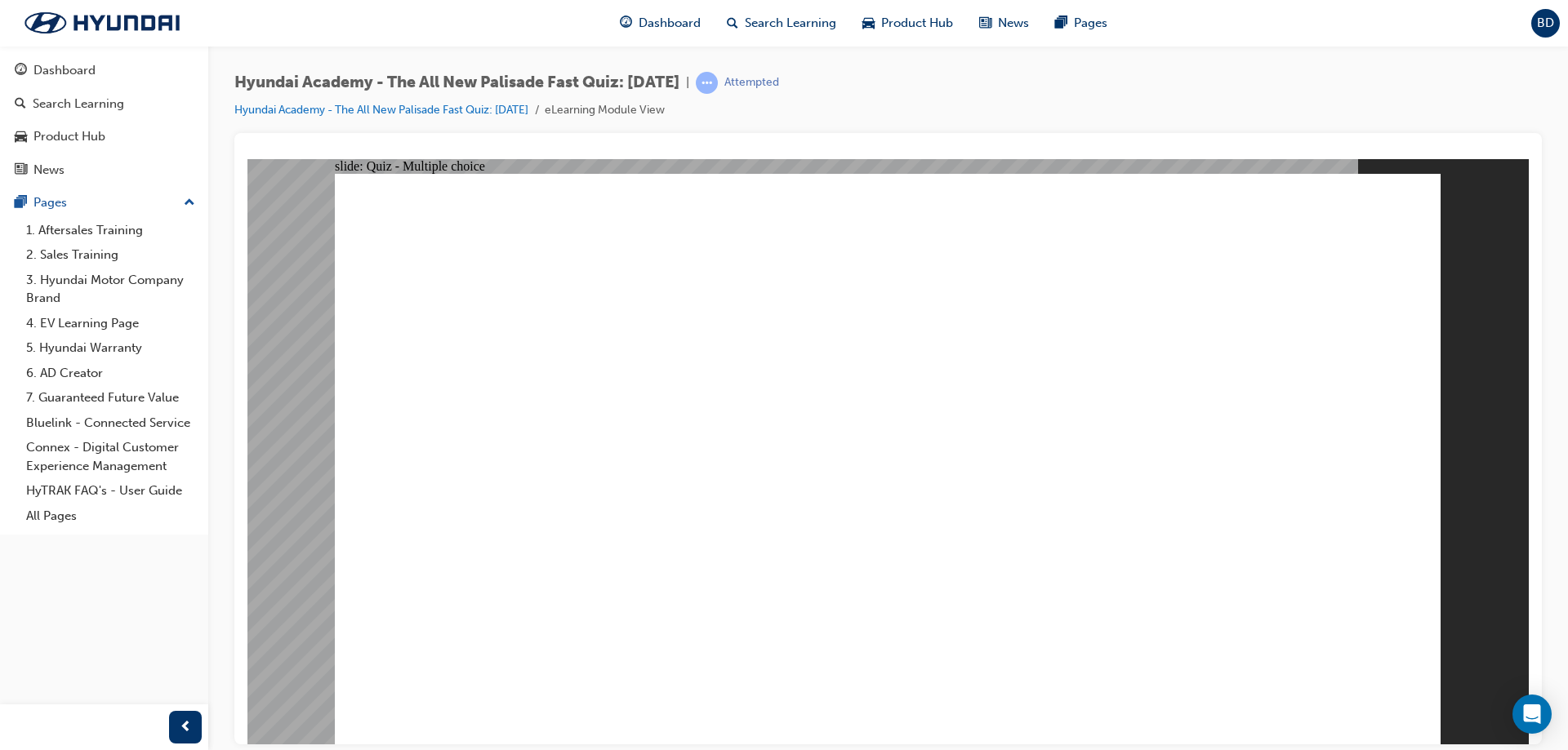
checkbox input "true"
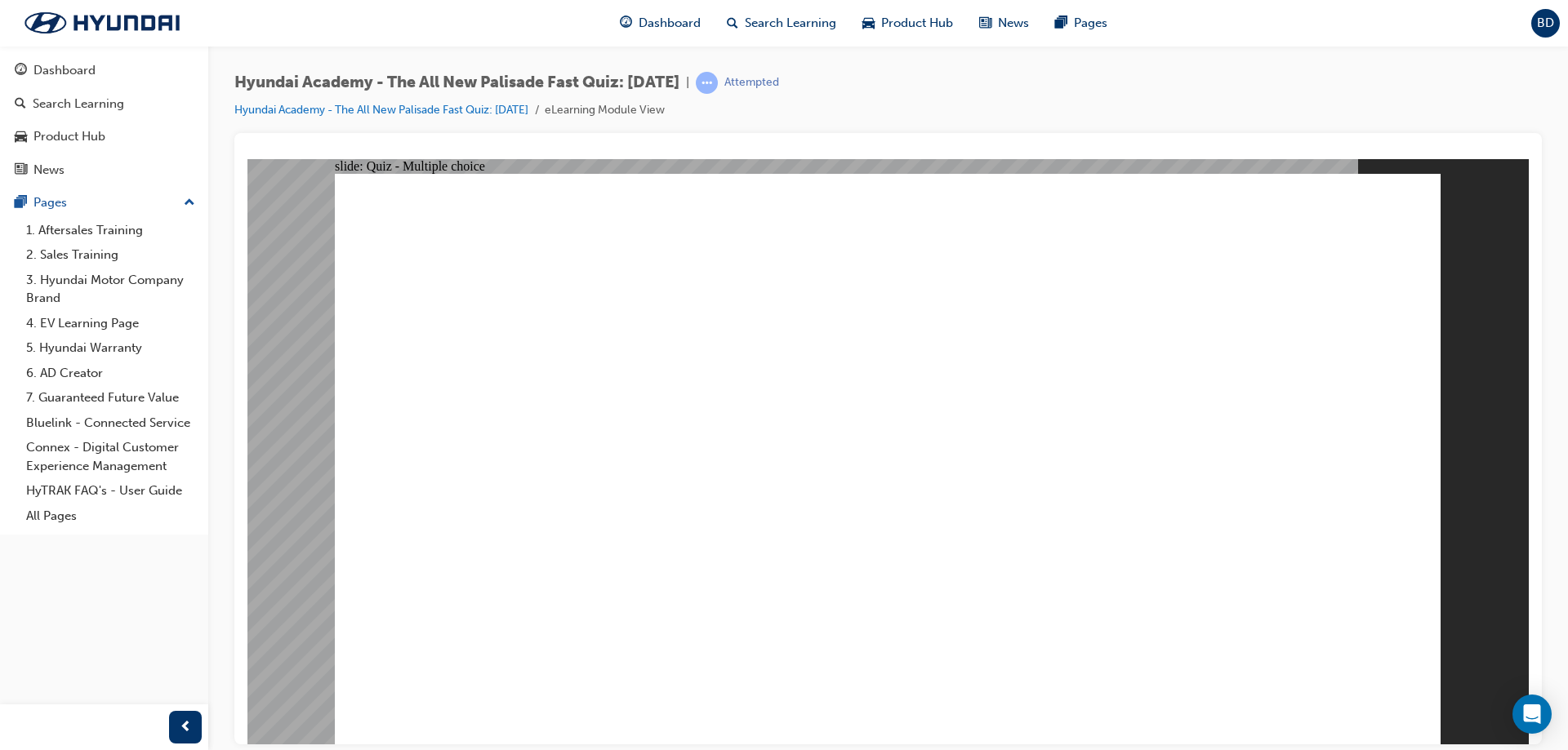
checkbox input "true"
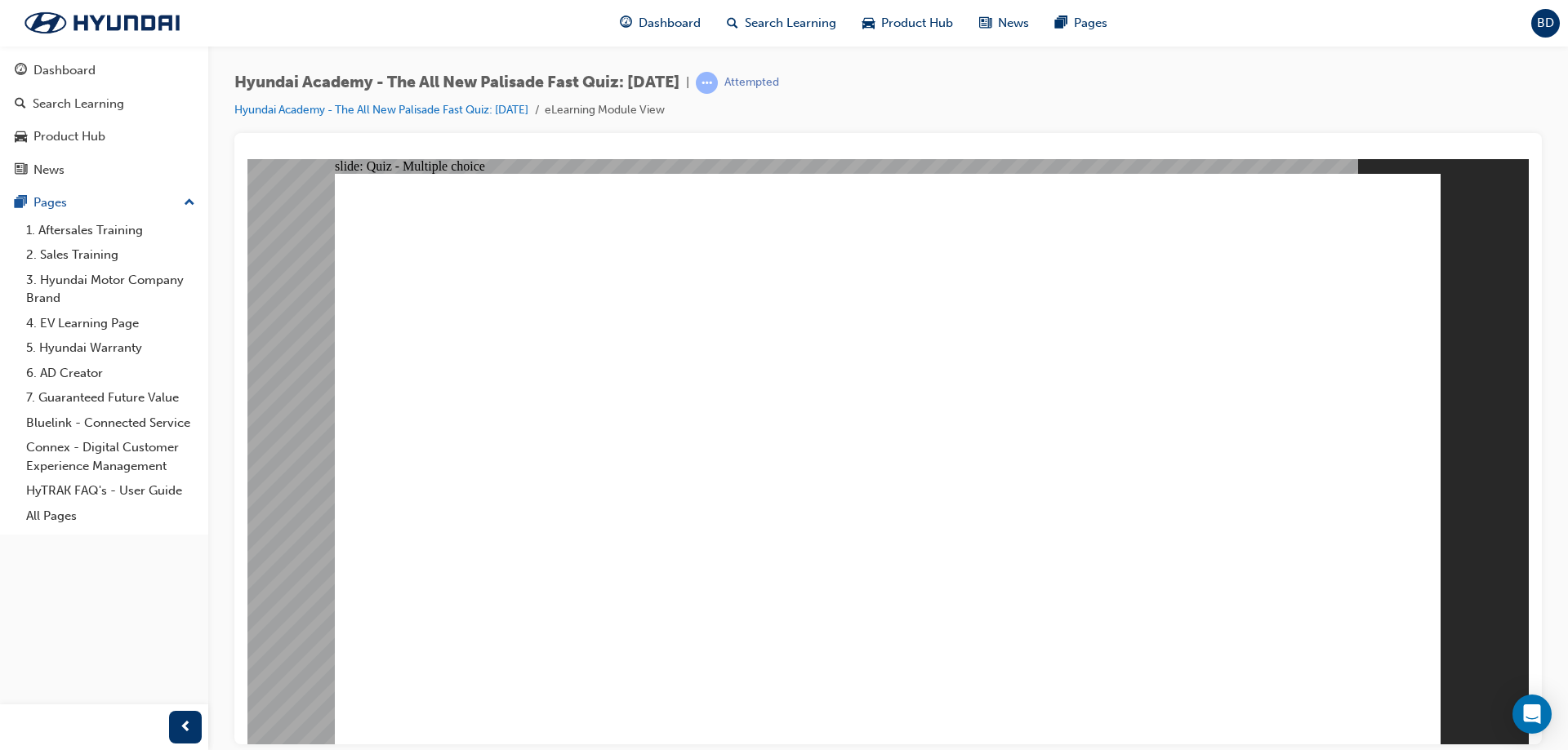
radio input "true"
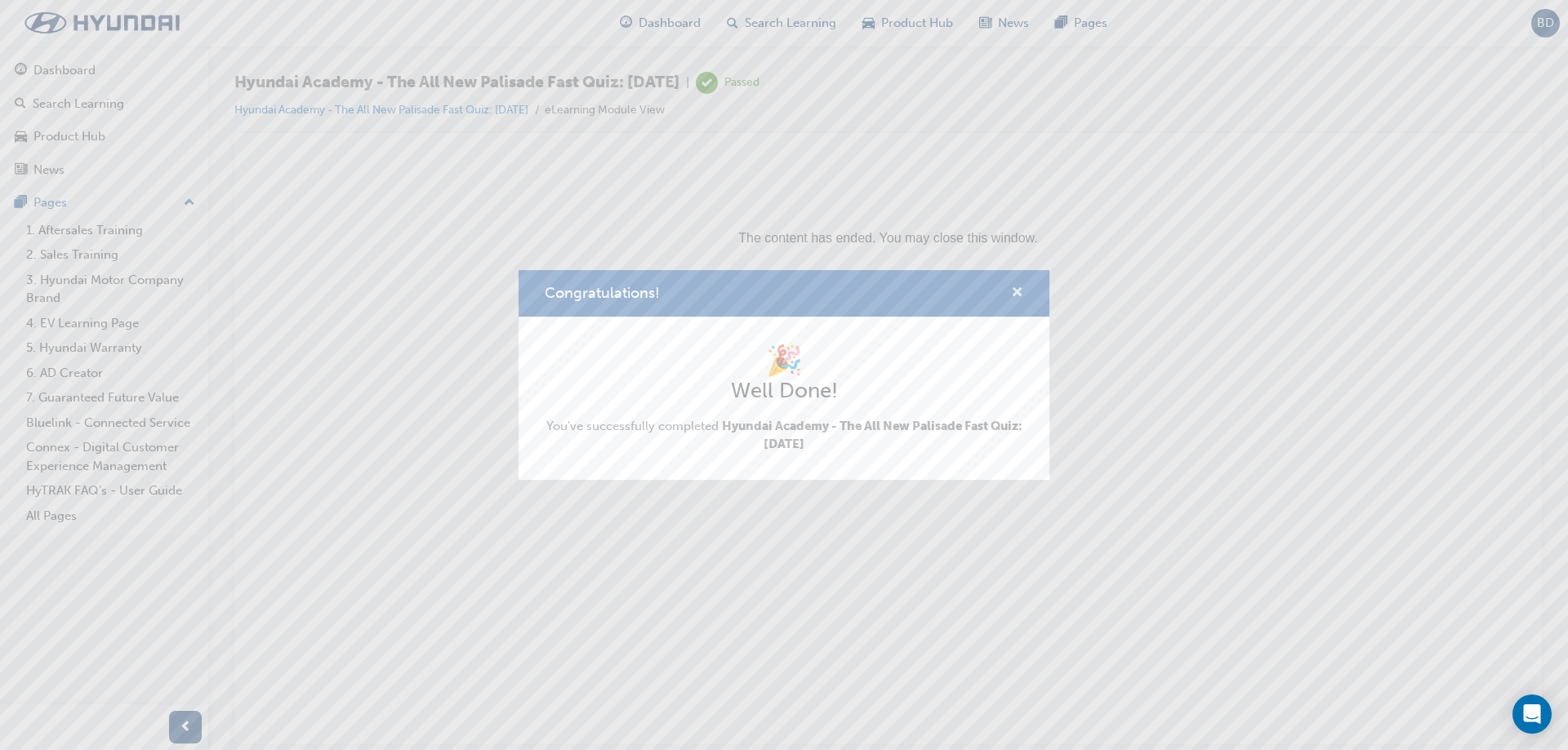
click at [1012, 291] on span "cross-icon" at bounding box center [1017, 293] width 13 height 14
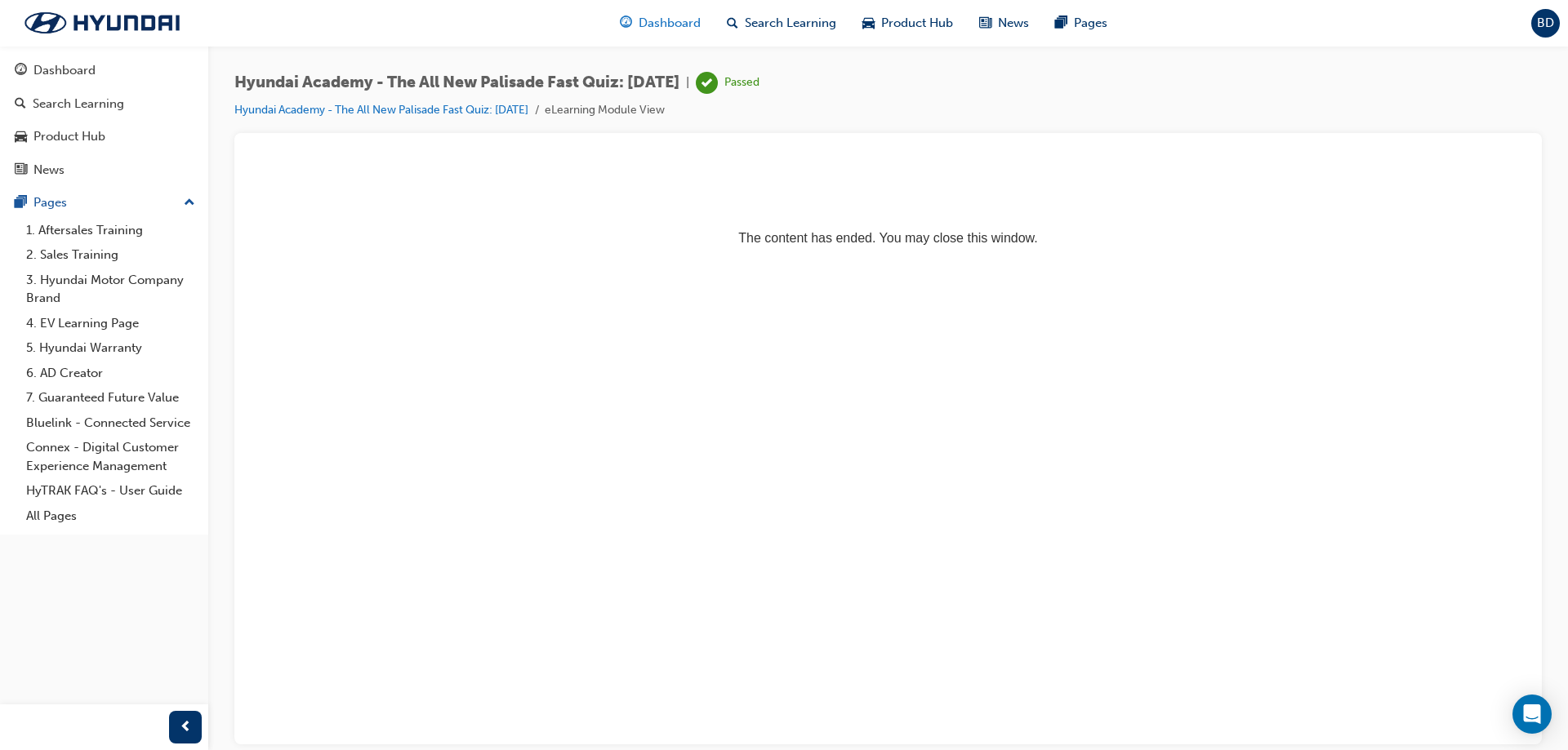
click at [681, 19] on span "Dashboard" at bounding box center [670, 24] width 62 height 18
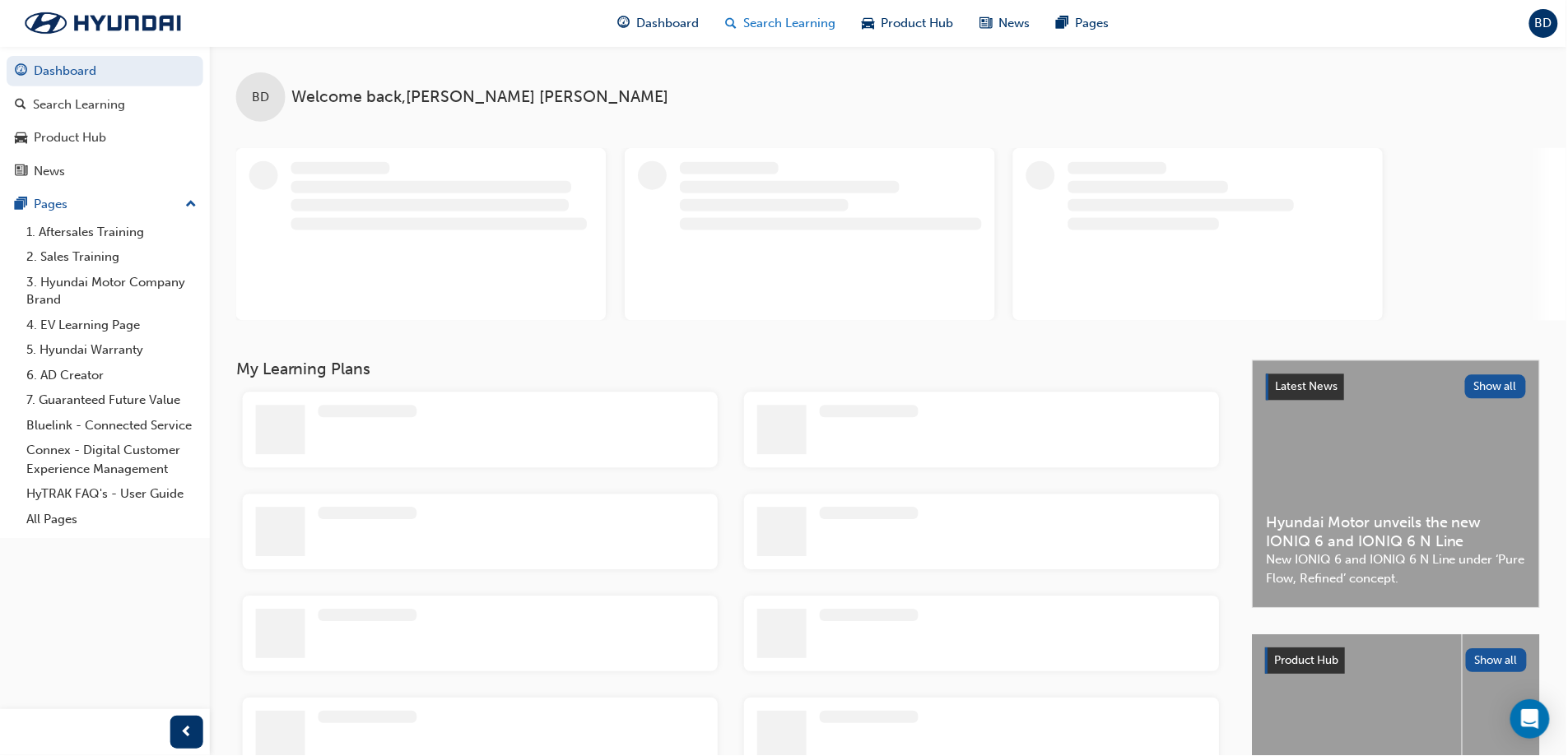
click at [811, 15] on span "Search Learning" at bounding box center [791, 24] width 92 height 19
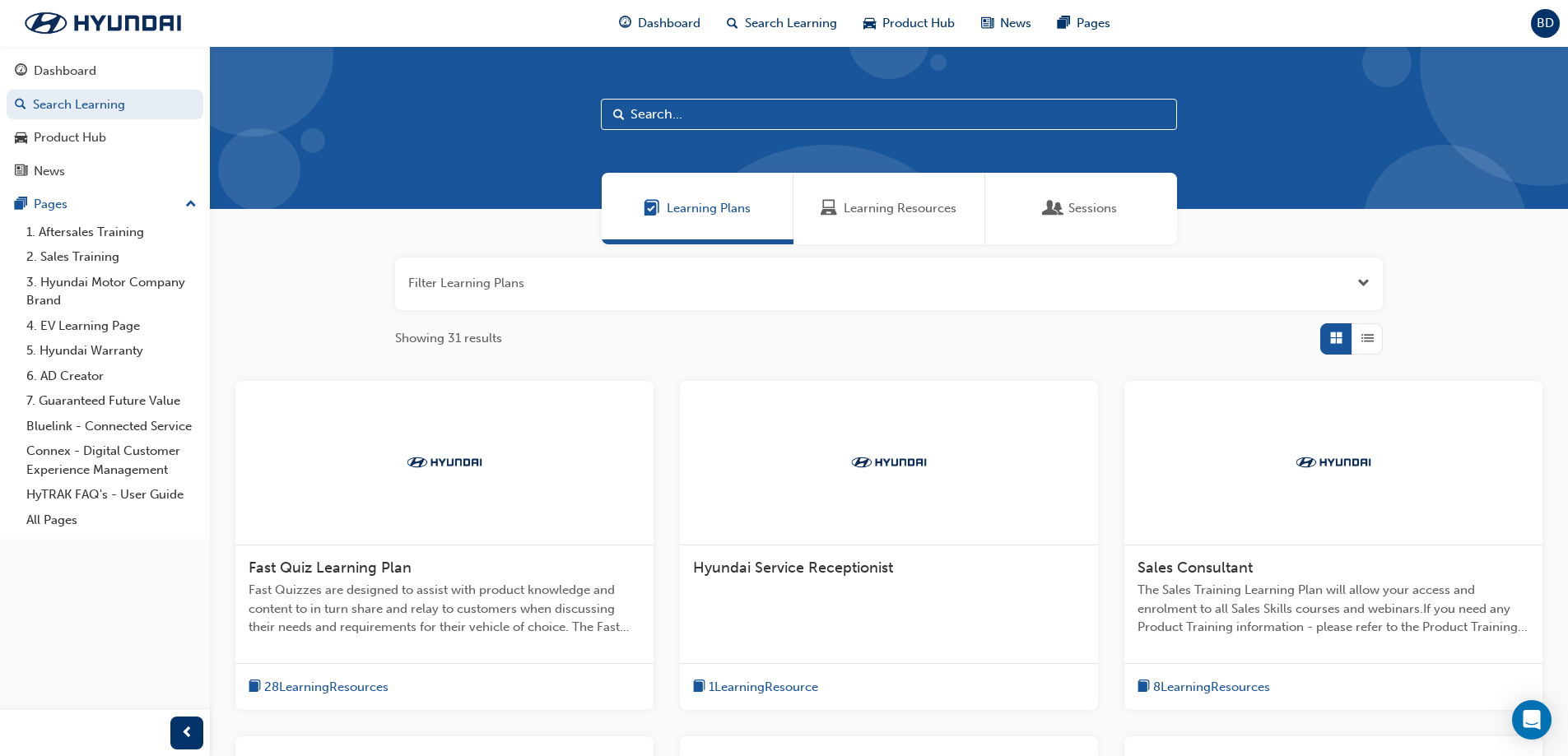
click at [664, 281] on button "button" at bounding box center [888, 284] width 987 height 53
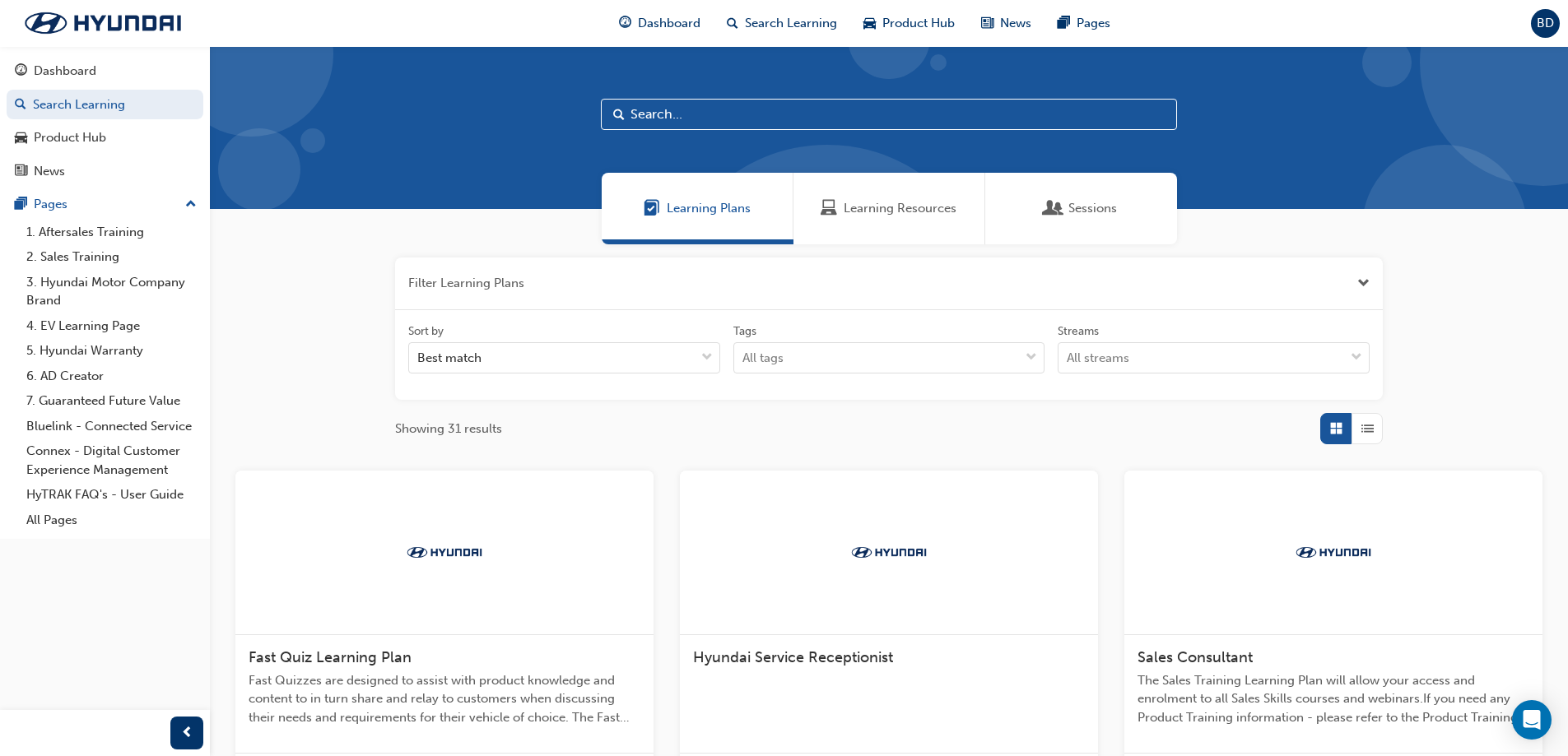
click at [664, 281] on button "button" at bounding box center [888, 284] width 987 height 53
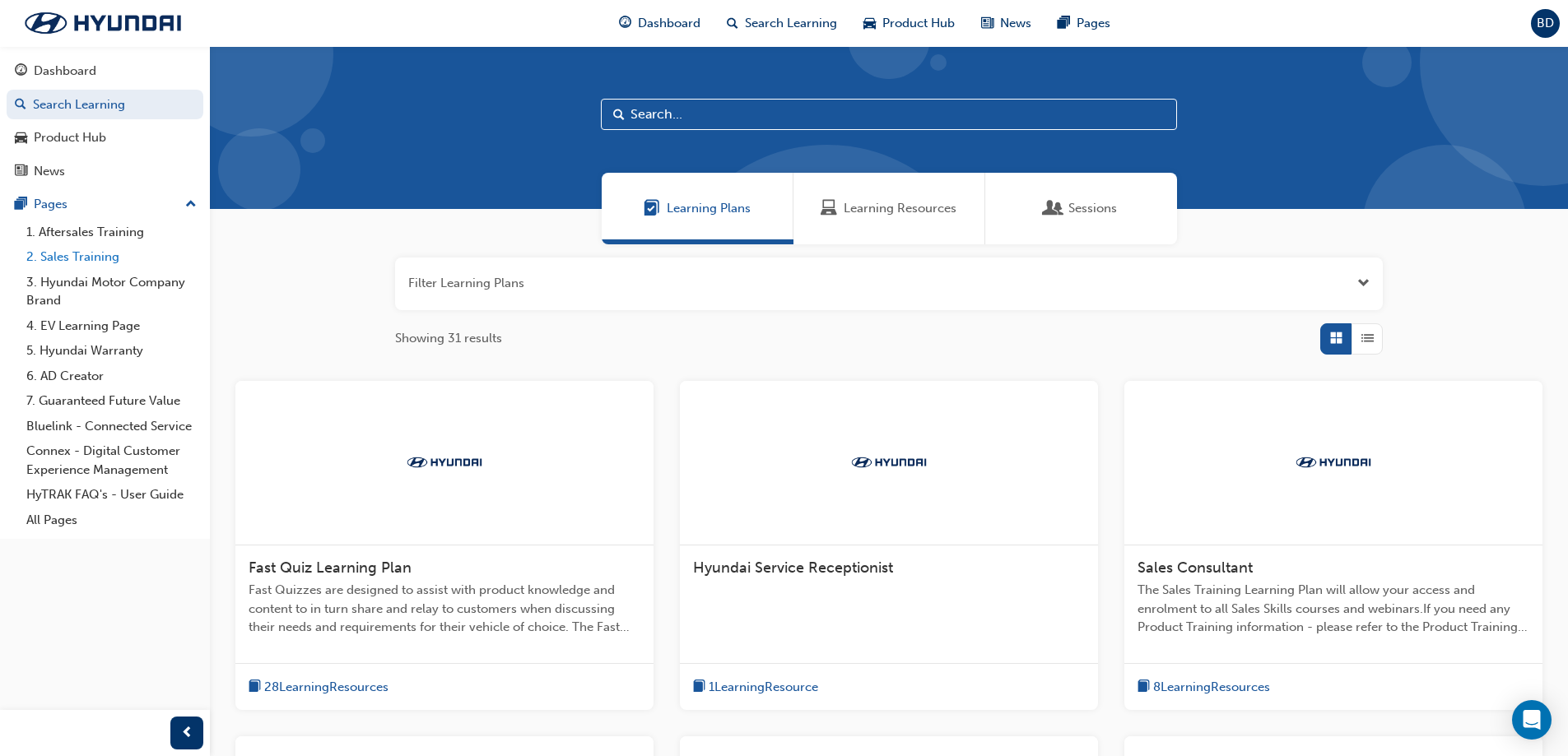
click at [86, 259] on link "2. Sales Training" at bounding box center [111, 257] width 184 height 25
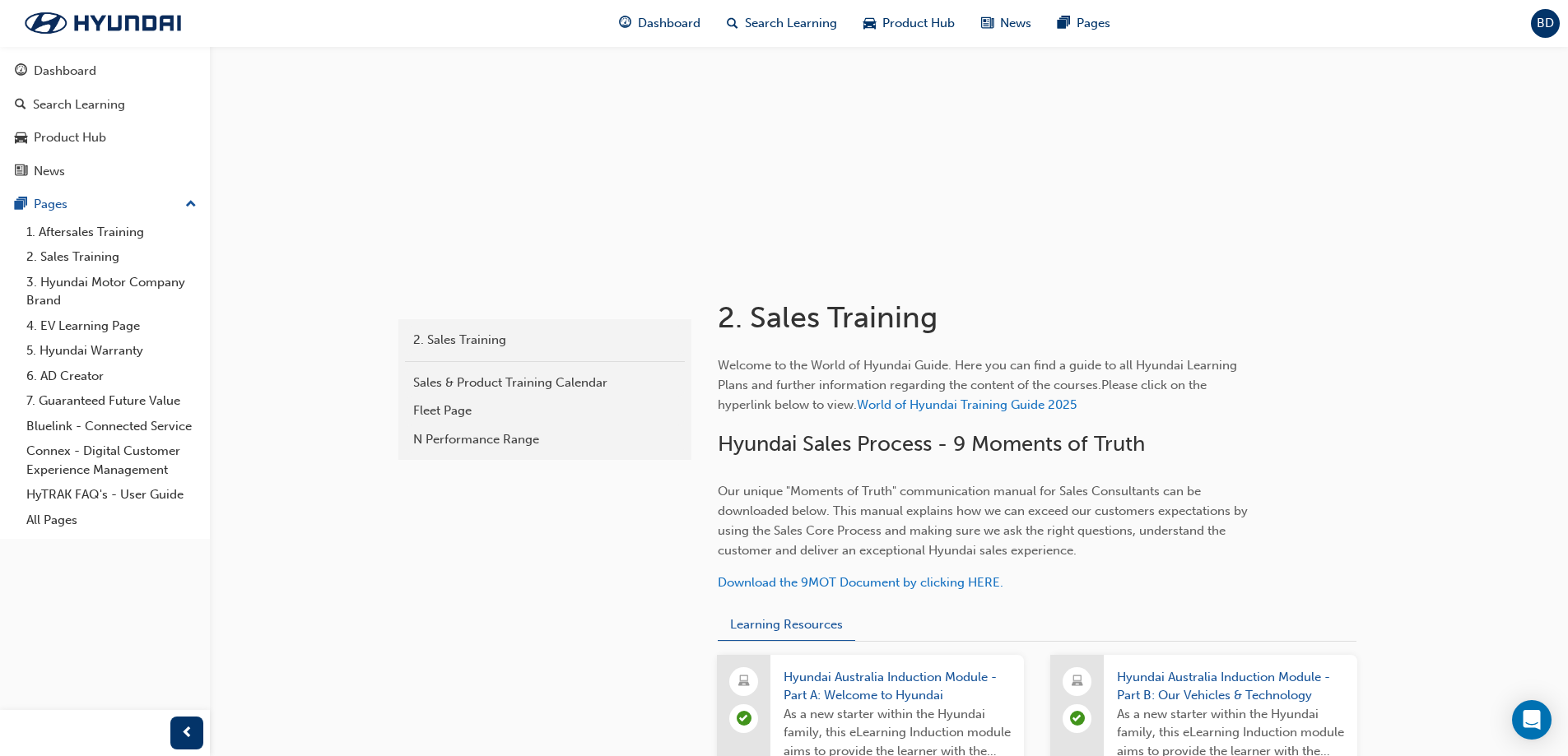
scroll to position [54, 0]
